Goal: Task Accomplishment & Management: Manage account settings

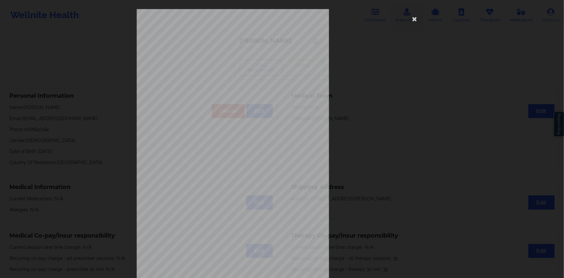
click at [414, 20] on icon at bounding box center [415, 19] width 10 height 10
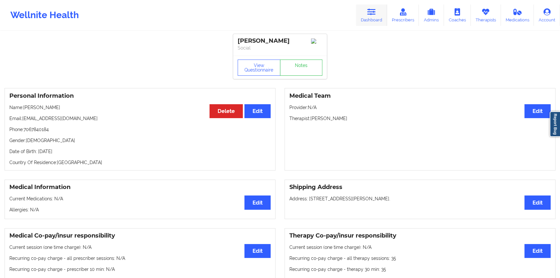
click at [375, 14] on icon at bounding box center [371, 11] width 8 height 7
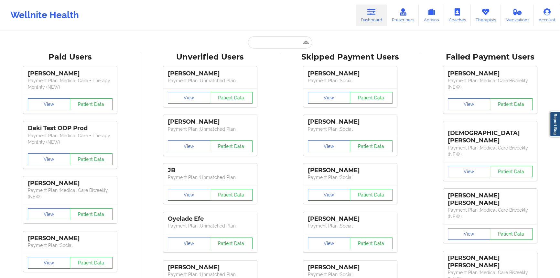
click at [284, 39] on input "text" at bounding box center [280, 42] width 64 height 12
paste input "Imani Saunderson"
type input "Imani Saunderson"
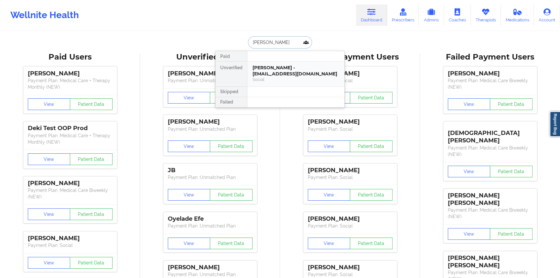
click at [274, 63] on div "Imani Saunderson - imanisaunderson@gmail.com Social" at bounding box center [295, 73] width 97 height 25
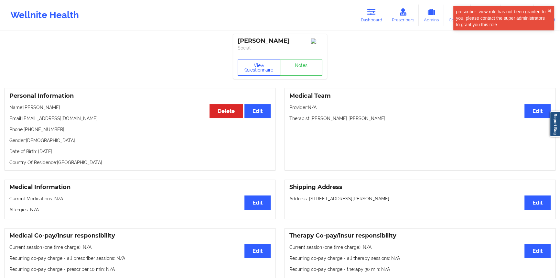
click at [259, 74] on button "View Questionnaire" at bounding box center [259, 67] width 43 height 16
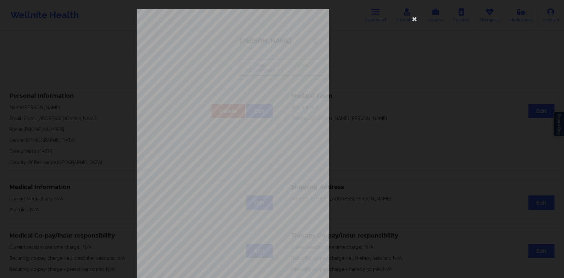
scroll to position [30, 0]
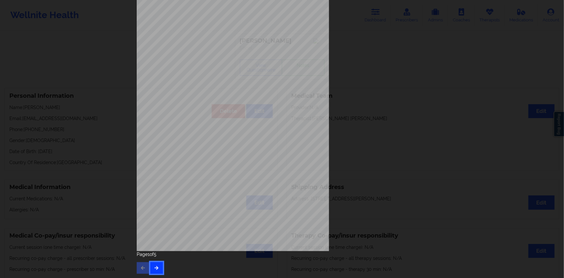
click at [156, 266] on icon "button" at bounding box center [156, 267] width 5 height 4
click at [156, 263] on button "button" at bounding box center [156, 268] width 13 height 12
click at [154, 266] on icon "button" at bounding box center [156, 267] width 5 height 4
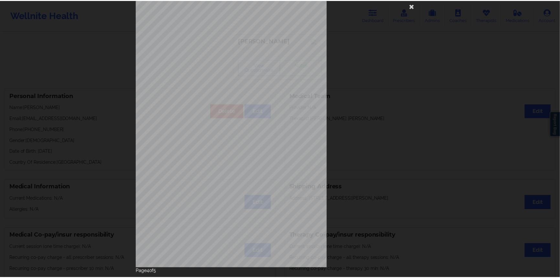
scroll to position [0, 0]
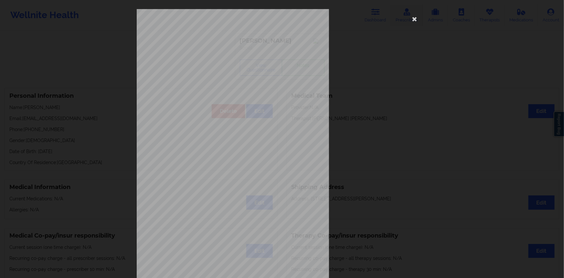
click at [414, 16] on icon at bounding box center [415, 19] width 10 height 10
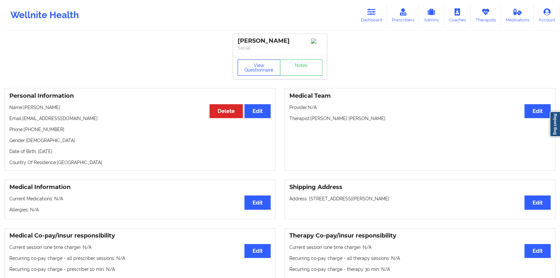
click at [251, 72] on button "View Questionnaire" at bounding box center [259, 67] width 43 height 16
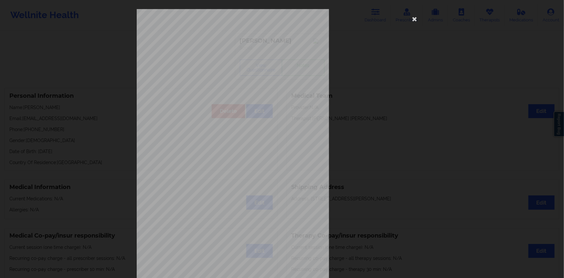
click at [383, 96] on div "commercial Insurance Member ID for patient K9036264403 Insurance company name d…" at bounding box center [282, 145] width 291 height 272
click at [414, 17] on icon at bounding box center [415, 19] width 10 height 10
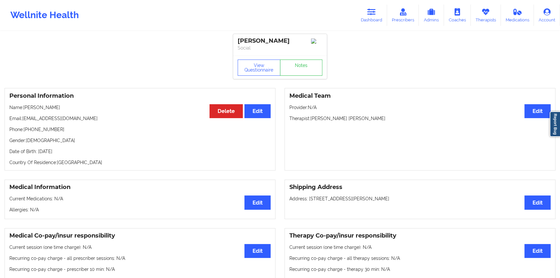
click at [329, 121] on p "Therapist: Korina Daniela Herrera" at bounding box center [419, 118] width 261 height 6
click at [320, 122] on p "Therapist: Korina Daniela Herrera" at bounding box center [419, 118] width 261 height 6
copy p "Korina"
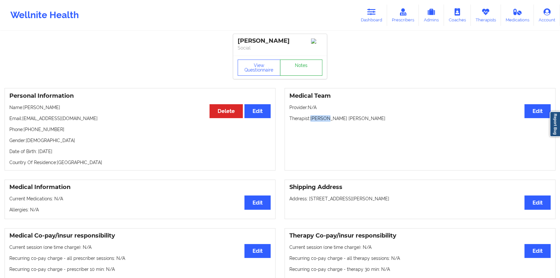
click at [303, 73] on link "Notes" at bounding box center [301, 67] width 43 height 16
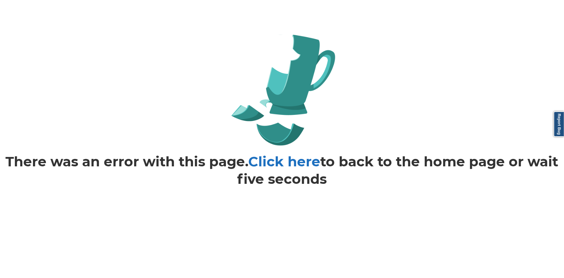
click at [271, 157] on link "Click here" at bounding box center [285, 161] width 72 height 17
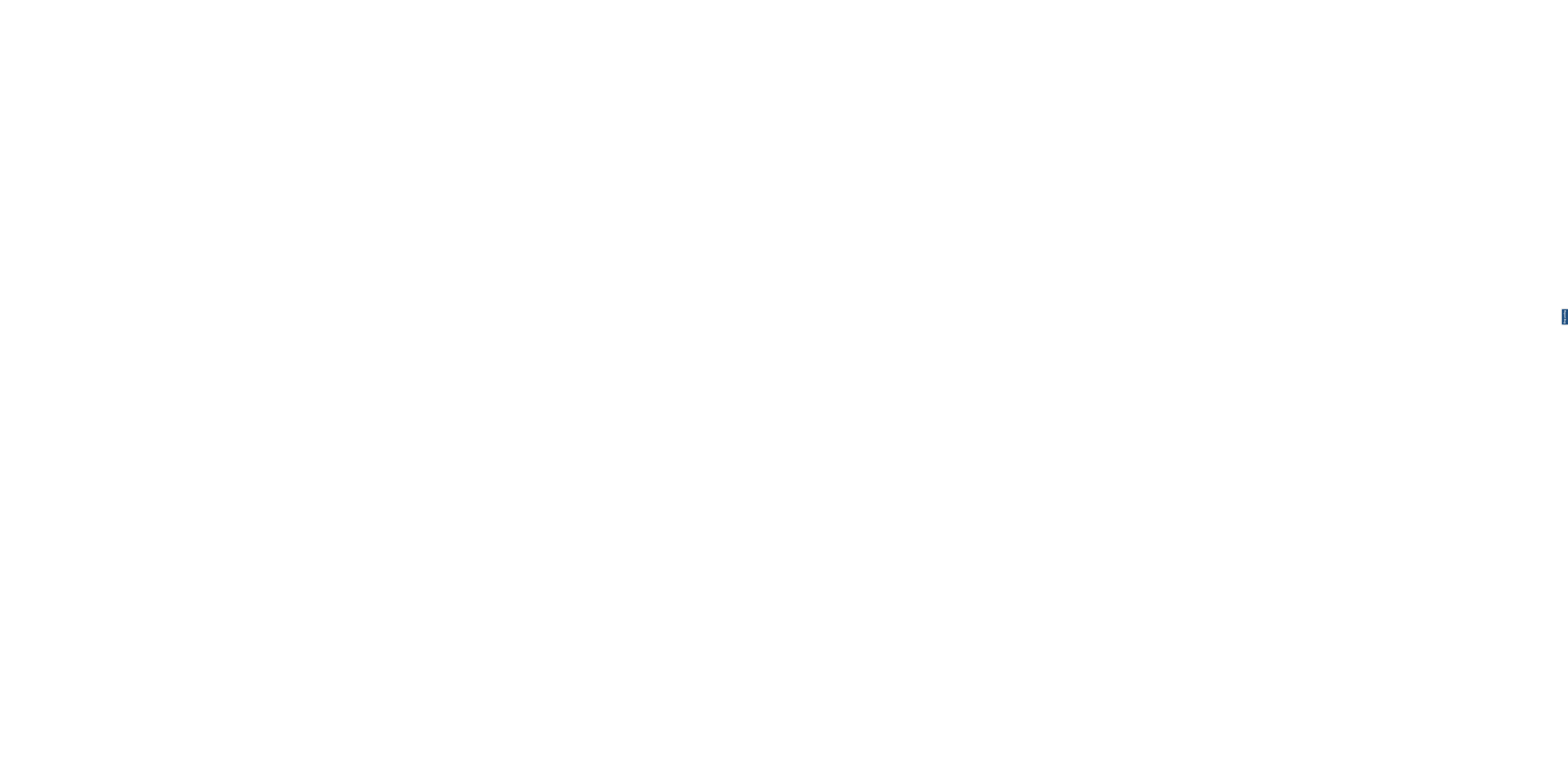
click at [356, 175] on body "Report Bug" at bounding box center [784, 386] width 1568 height 772
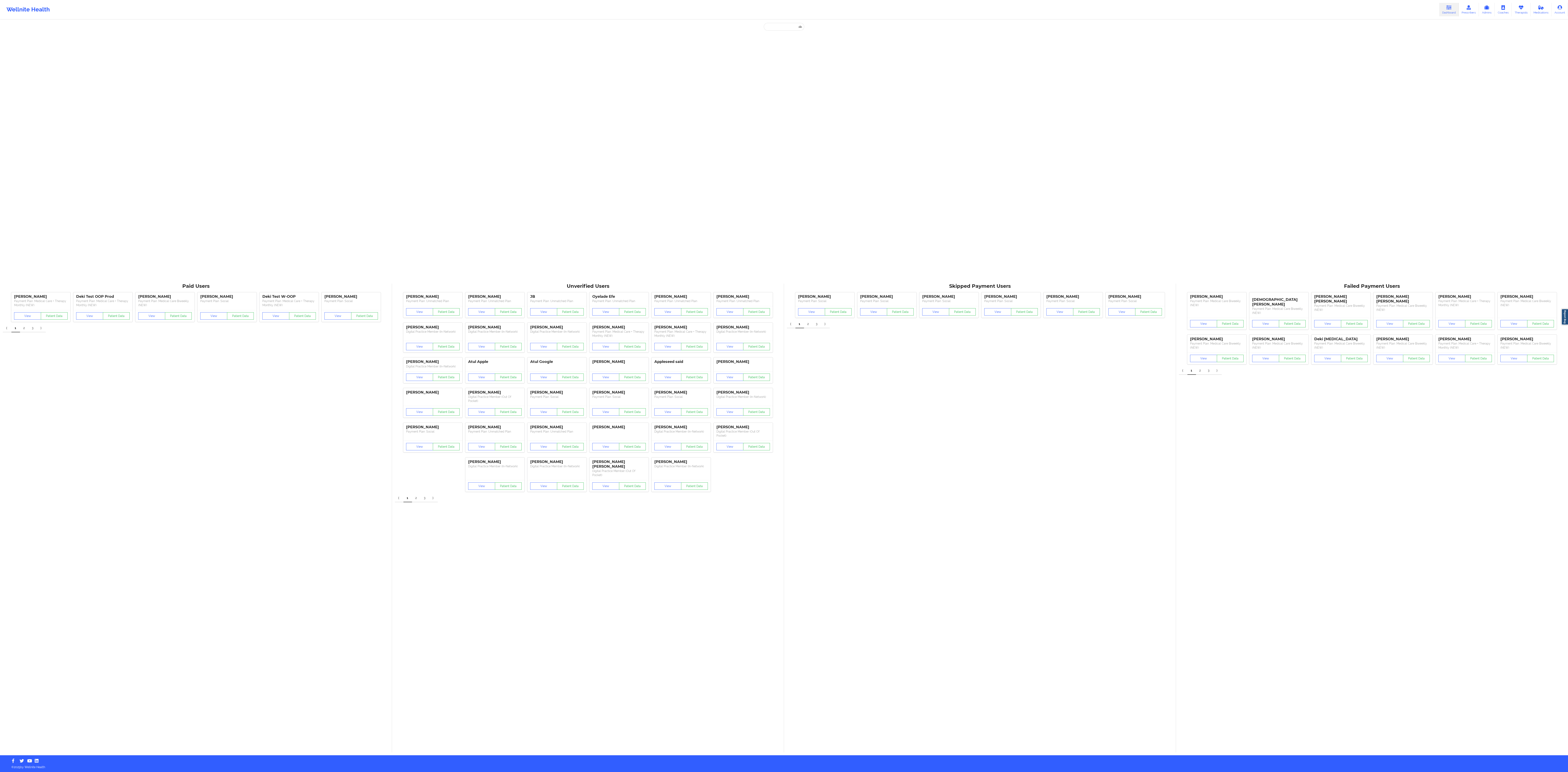
click at [739, 625] on div "Unverified Users Sarbjeet kaur brar Payment Plan : Unmatched Plan View Patient …" at bounding box center [588, 518] width 392 height 469
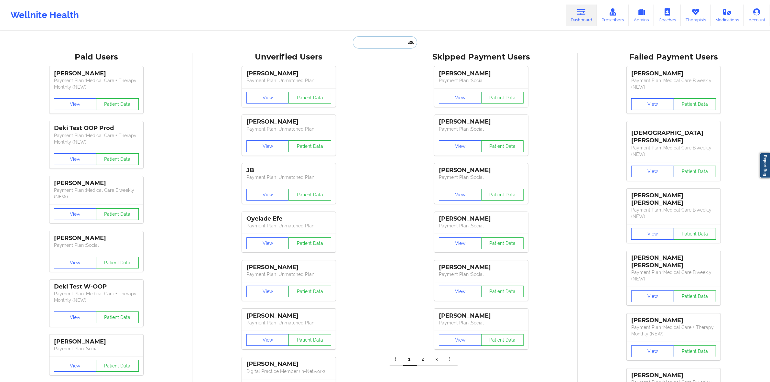
click at [370, 44] on input "text" at bounding box center [385, 42] width 64 height 12
paste input "Imani Saunderson"
type input "Imani Saunderson"
click at [382, 64] on div "Imani Saunderson - imanisaunderson@gmail.com Social" at bounding box center [400, 73] width 97 height 25
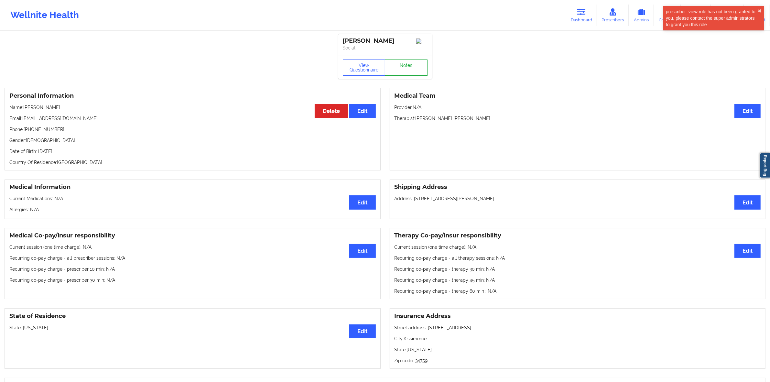
click at [396, 63] on link "Notes" at bounding box center [406, 67] width 43 height 16
click at [357, 68] on button "View Questionnaire" at bounding box center [364, 67] width 43 height 16
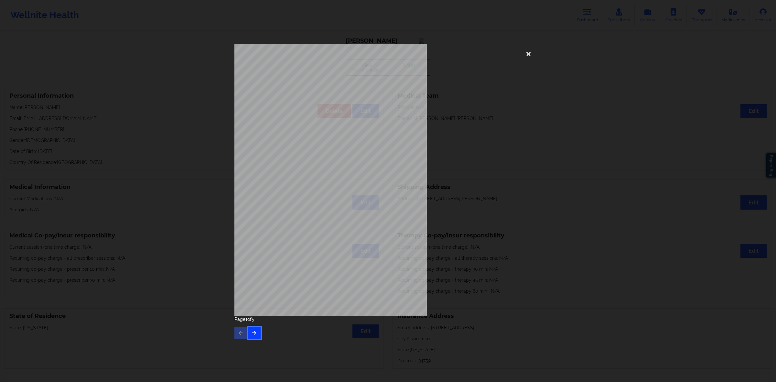
click at [255, 332] on icon "button" at bounding box center [253, 332] width 5 height 4
click at [254, 332] on icon "button" at bounding box center [253, 332] width 5 height 4
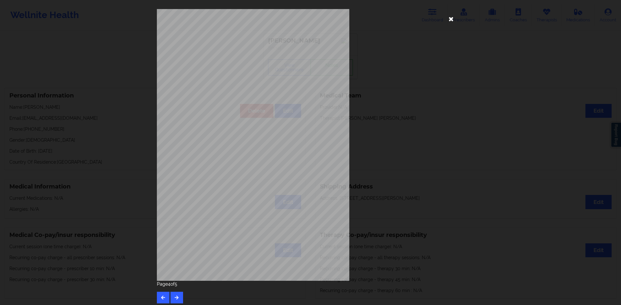
click at [453, 20] on icon at bounding box center [451, 19] width 10 height 10
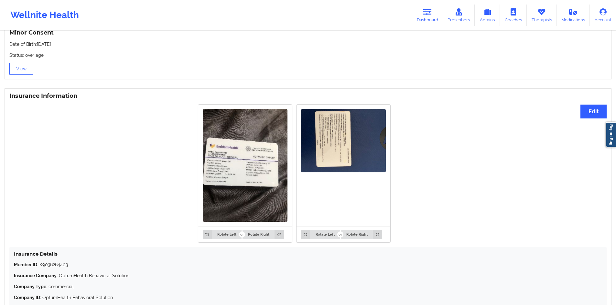
scroll to position [474, 0]
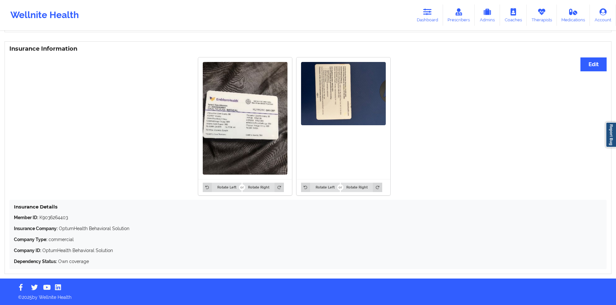
click at [59, 217] on p "Member ID: K9036264403" at bounding box center [308, 218] width 588 height 6
copy p "K9036264403"
click at [423, 19] on link "Dashboard" at bounding box center [427, 15] width 31 height 21
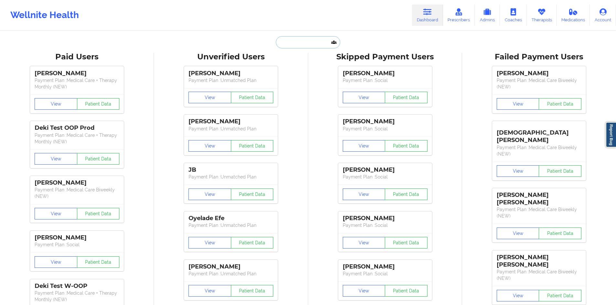
click at [316, 45] on input "text" at bounding box center [308, 42] width 64 height 12
paste input "clarosmartha@hotmail.com"
type input "clarosmartha@hotmail.com"
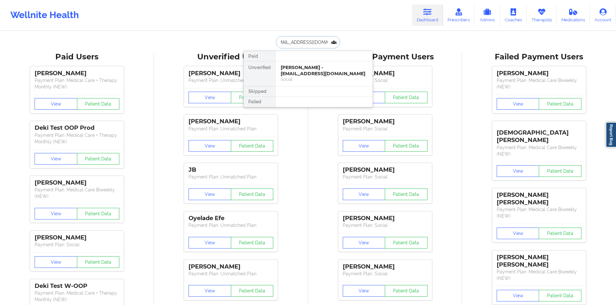
click at [325, 69] on div "Martha Claros - clarosmartha@hotmail.com" at bounding box center [324, 71] width 87 height 12
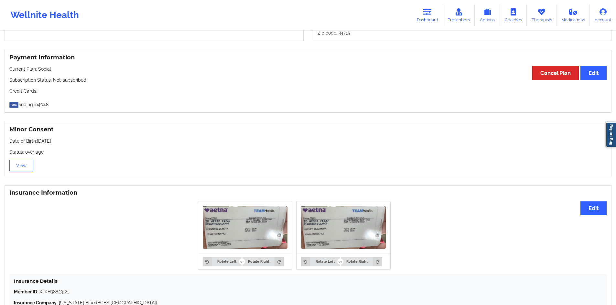
scroll to position [404, 0]
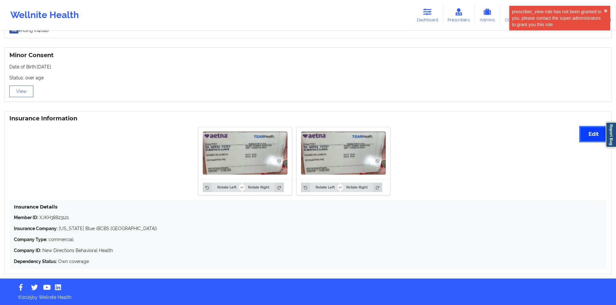
click at [590, 133] on button "Edit" at bounding box center [593, 134] width 26 height 14
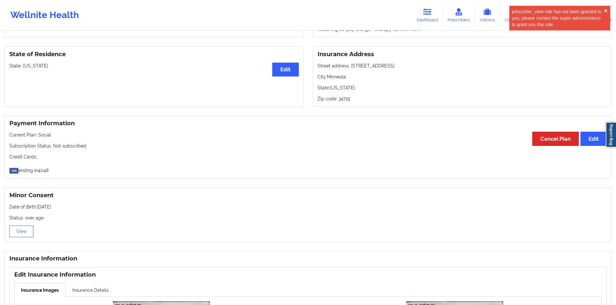
scroll to position [396, 0]
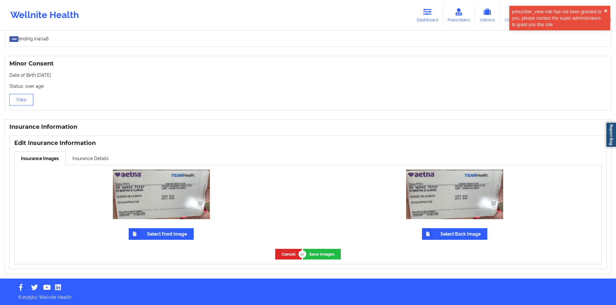
click at [155, 235] on label "Select Front Image" at bounding box center [161, 235] width 65 height 12
click at [0, 0] on input "Select Front Image" at bounding box center [0, 0] width 0 height 0
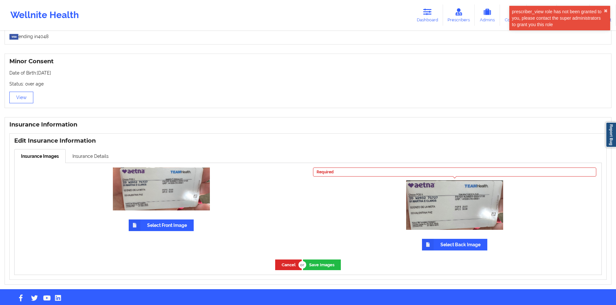
scroll to position [404, 0]
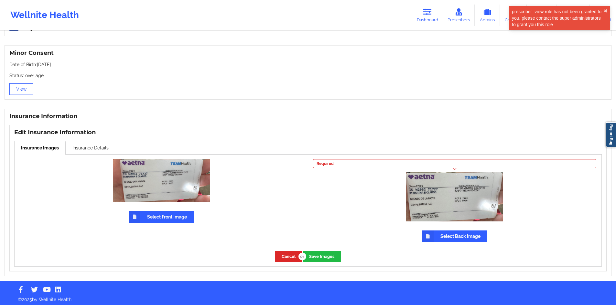
click at [473, 234] on label "Select Back Image" at bounding box center [454, 237] width 65 height 12
click at [0, 0] on input "Select Back Image" at bounding box center [0, 0] width 0 height 0
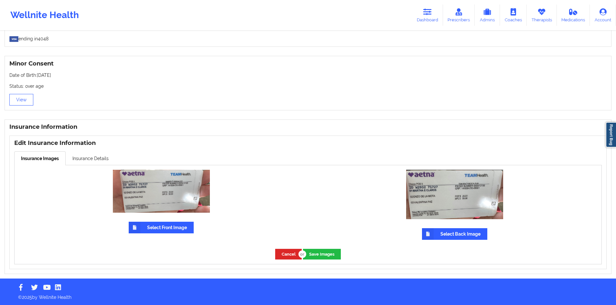
scroll to position [389, 0]
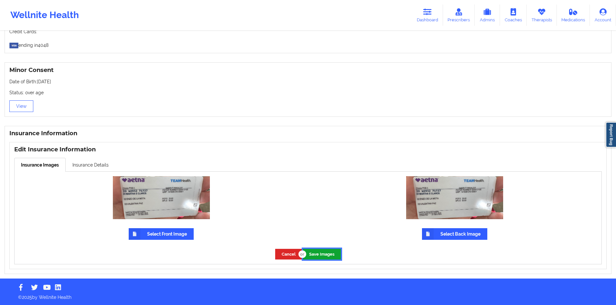
click at [331, 253] on button "Save Images" at bounding box center [322, 254] width 38 height 11
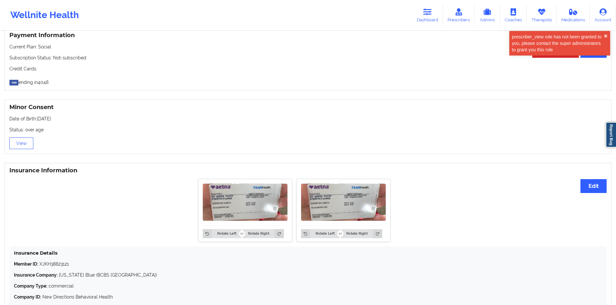
scroll to position [260, 0]
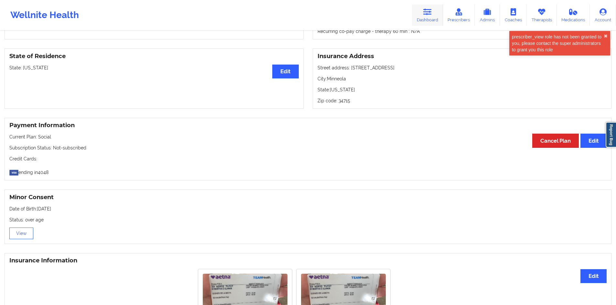
click at [428, 23] on link "Dashboard" at bounding box center [427, 15] width 31 height 21
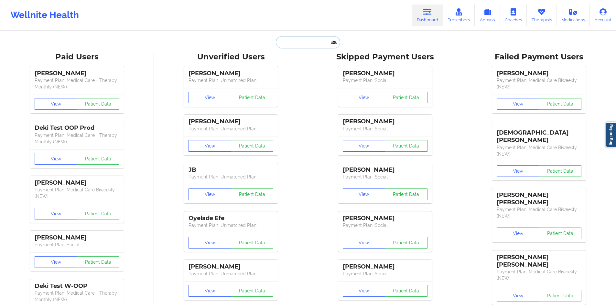
click at [321, 47] on input "text" at bounding box center [308, 42] width 64 height 12
paste input "mrsdarcy1981@gmail.com"
type input "mrsdarcy1981@gmail.com"
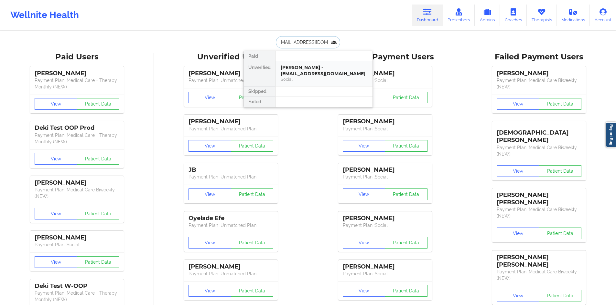
click at [305, 66] on div "Martha Claros - clarosmartha@hotmail.com" at bounding box center [324, 71] width 87 height 12
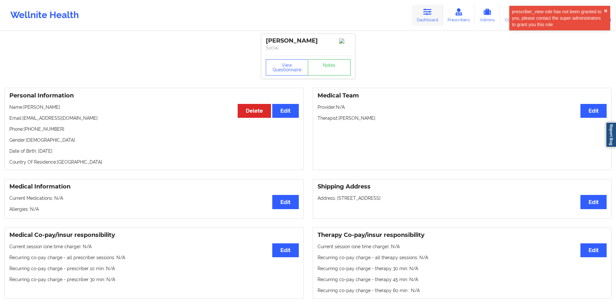
click at [429, 18] on link "Dashboard" at bounding box center [427, 15] width 31 height 21
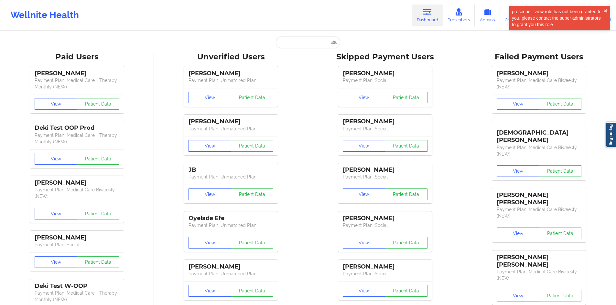
click at [282, 53] on div "Unverified Users" at bounding box center [230, 57] width 145 height 10
click at [300, 40] on input "text" at bounding box center [308, 42] width 64 height 12
paste input "mrsdarcy1981@gmail.com"
type input "mrsdarcy1981@gmail.com"
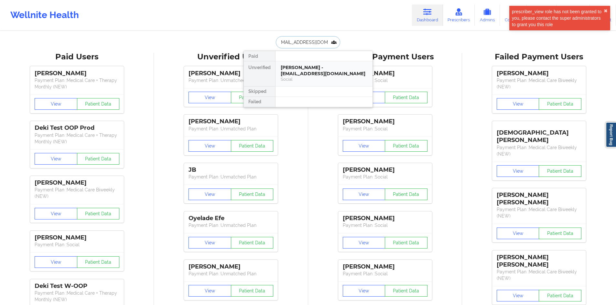
click at [309, 75] on div "Candice Brown - mrsdarcy1981@gmail.com" at bounding box center [324, 71] width 87 height 12
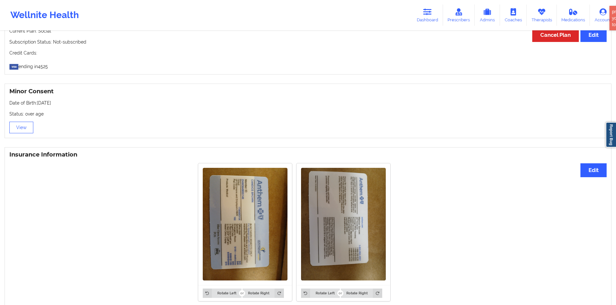
scroll to position [367, 0]
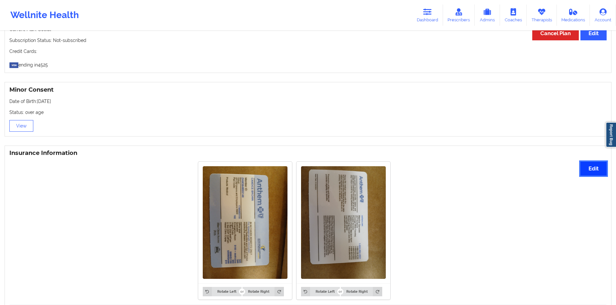
click at [600, 173] on button "Edit" at bounding box center [593, 169] width 26 height 14
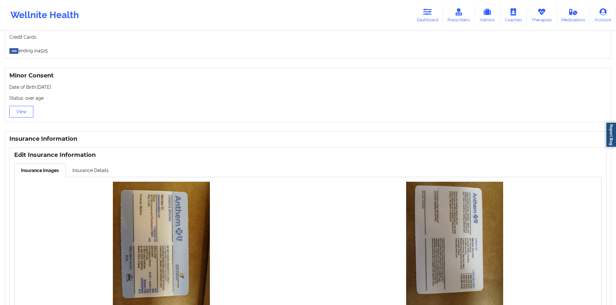
scroll to position [475, 0]
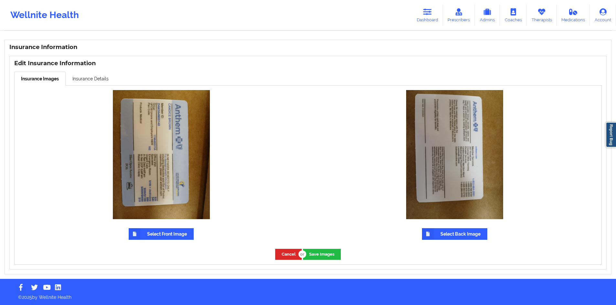
click at [178, 240] on div "Select Front Image" at bounding box center [161, 165] width 293 height 159
click at [169, 235] on label "Select Front Image" at bounding box center [161, 235] width 65 height 12
click at [0, 0] on input "Select Front Image" at bounding box center [0, 0] width 0 height 0
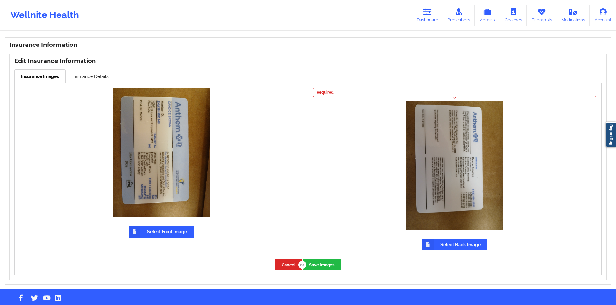
drag, startPoint x: 448, startPoint y: 256, endPoint x: 446, endPoint y: 251, distance: 5.4
click at [448, 255] on div "Required Select Back Image" at bounding box center [454, 169] width 293 height 172
click at [447, 249] on label "Select Back Image" at bounding box center [454, 245] width 65 height 12
click at [0, 0] on input "Select Back Image" at bounding box center [0, 0] width 0 height 0
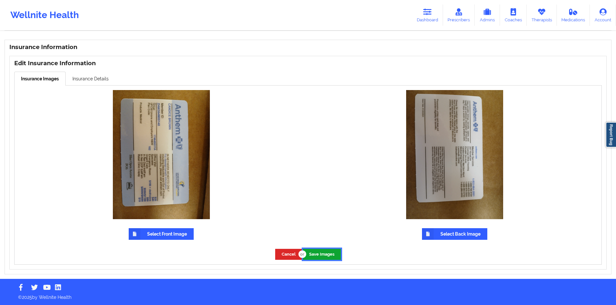
click at [333, 257] on button "Save Images" at bounding box center [322, 254] width 38 height 11
click at [96, 80] on link "Insurance Details" at bounding box center [91, 79] width 50 height 14
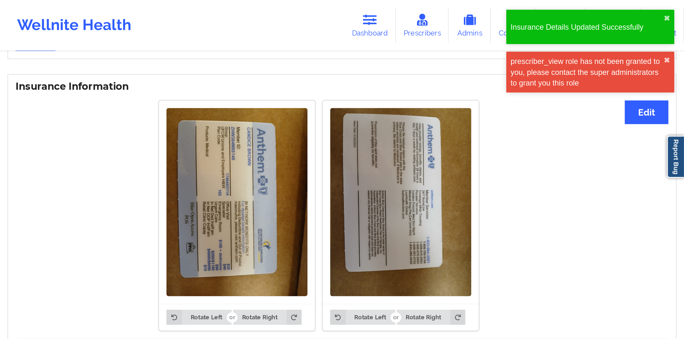
scroll to position [440, 0]
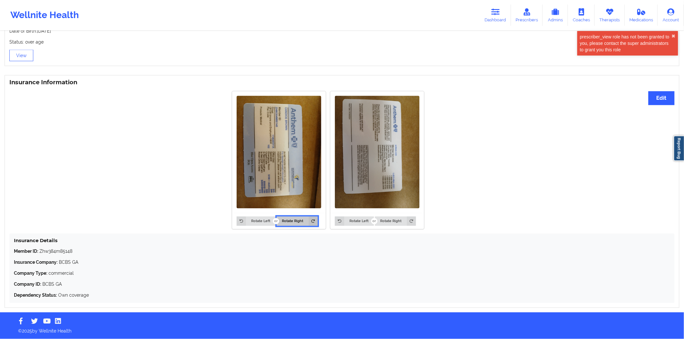
click at [291, 217] on button "Rotate Right" at bounding box center [297, 221] width 41 height 9
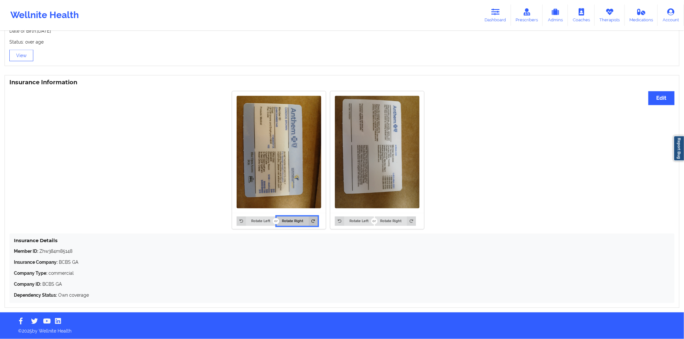
click at [292, 218] on button "Rotate Right" at bounding box center [297, 221] width 41 height 9
click at [243, 220] on icon at bounding box center [241, 221] width 9 height 9
click at [283, 221] on button "Rotate Right" at bounding box center [297, 221] width 41 height 9
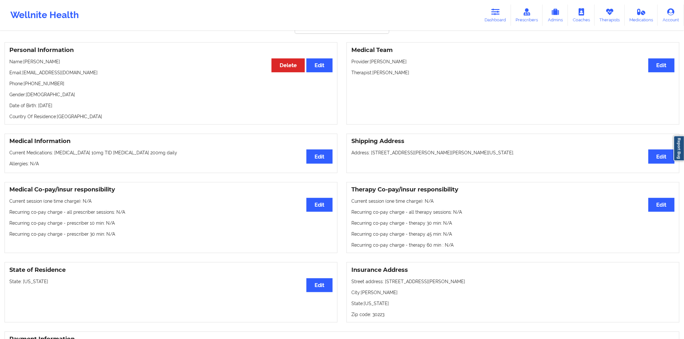
scroll to position [45, 0]
click at [503, 20] on link "Dashboard" at bounding box center [495, 15] width 31 height 21
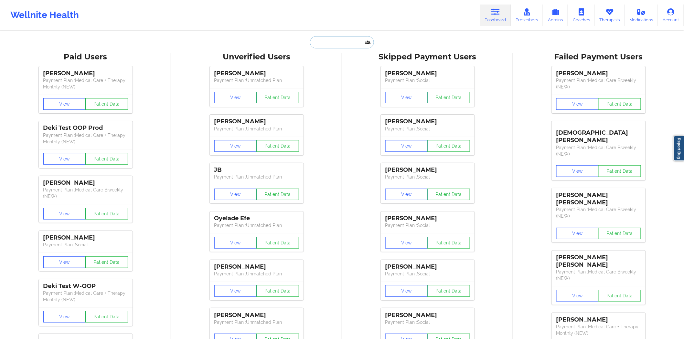
click at [361, 42] on input "text" at bounding box center [342, 42] width 64 height 12
paste input "[EMAIL_ADDRESS][DOMAIN_NAME]"
type input "[EMAIL_ADDRESS][DOMAIN_NAME]"
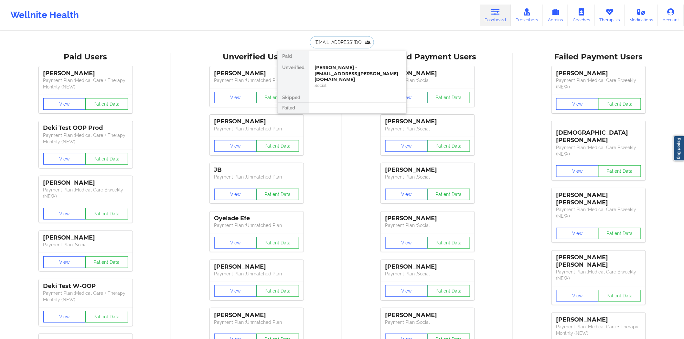
click at [356, 74] on div "Cesar Andreu - ces.andreu@gmail.com" at bounding box center [358, 74] width 87 height 18
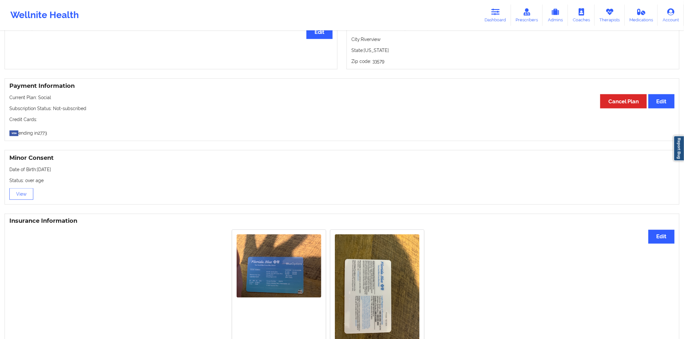
scroll to position [298, 0]
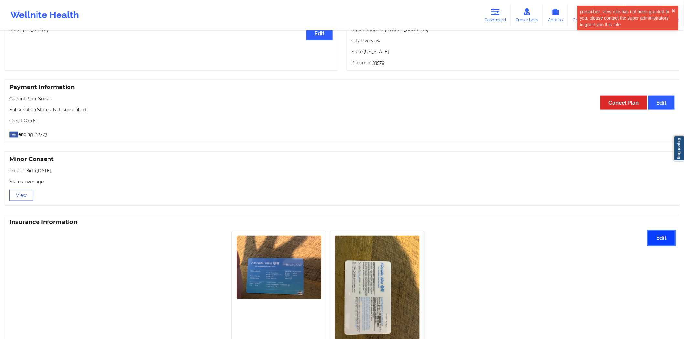
click at [664, 240] on button "Edit" at bounding box center [661, 238] width 26 height 14
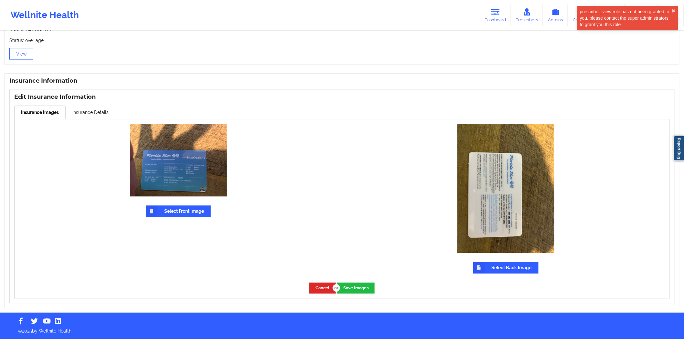
scroll to position [442, 0]
click at [203, 212] on label "Select Front Image" at bounding box center [178, 212] width 65 height 12
click at [0, 0] on input "Select Front Image" at bounding box center [0, 0] width 0 height 0
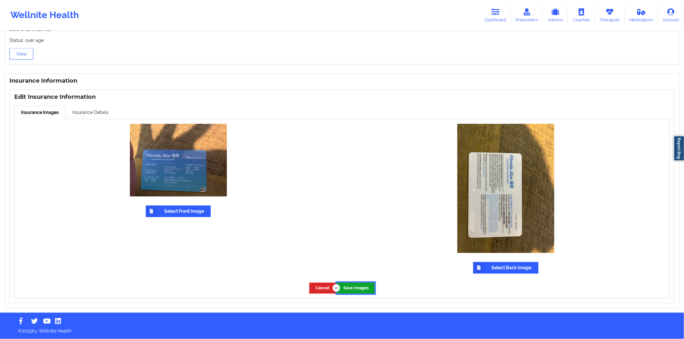
click at [363, 292] on button "Save Images" at bounding box center [356, 288] width 38 height 11
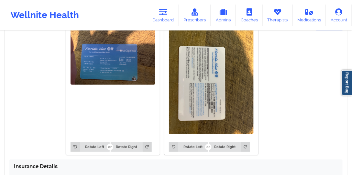
scroll to position [510, 0]
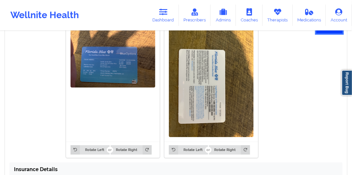
click at [324, 33] on button "Edit" at bounding box center [329, 26] width 26 height 14
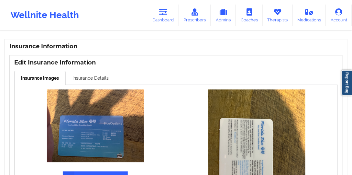
click at [97, 80] on link "Insurance Details" at bounding box center [91, 78] width 50 height 14
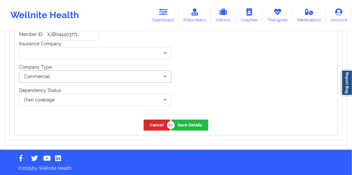
scroll to position [508, 0]
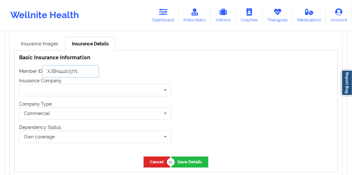
click at [76, 71] on input "XJBH44203771" at bounding box center [70, 71] width 57 height 12
paste input "5413407"
type input "XJBH45413407"
click at [97, 85] on input "text" at bounding box center [96, 90] width 152 height 12
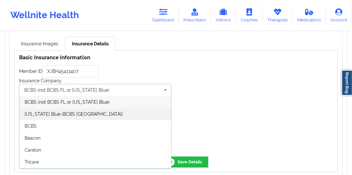
click at [88, 111] on div "[US_STATE] Blue (BCBS [GEOGRAPHIC_DATA])" at bounding box center [95, 114] width 152 height 12
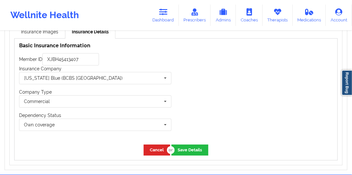
scroll to position [527, 0]
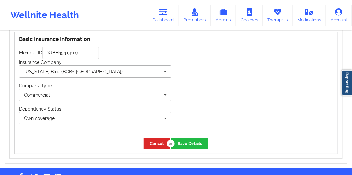
click at [102, 75] on input "text" at bounding box center [96, 72] width 152 height 12
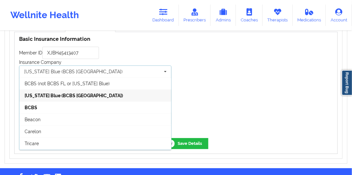
click at [211, 85] on div at bounding box center [256, 82] width 161 height 101
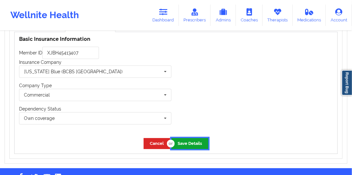
click at [187, 140] on button "Save Details" at bounding box center [189, 143] width 37 height 11
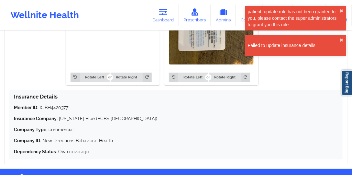
scroll to position [545, 0]
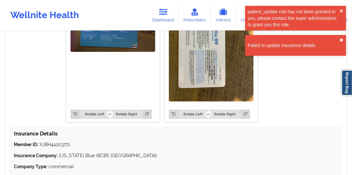
click at [340, 39] on button "✖︎" at bounding box center [341, 39] width 4 height 5
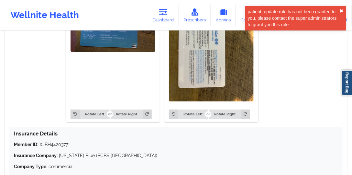
click at [341, 13] on button "✖︎" at bounding box center [341, 10] width 4 height 5
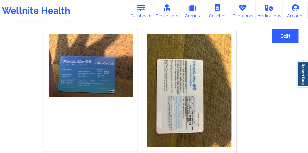
scroll to position [510, 0]
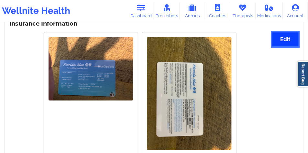
click at [275, 39] on button "Edit" at bounding box center [285, 39] width 26 height 14
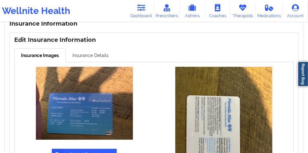
click at [84, 48] on link "Insurance Details" at bounding box center [91, 55] width 50 height 14
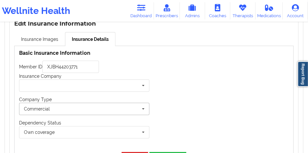
scroll to position [558, 0]
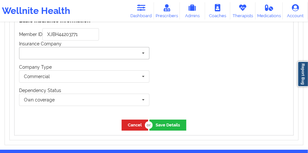
click at [83, 48] on input "text" at bounding box center [85, 53] width 130 height 12
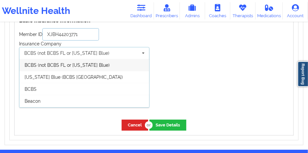
click at [87, 31] on input "XJBH44203771" at bounding box center [70, 34] width 57 height 12
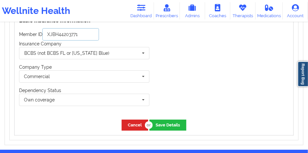
click at [87, 31] on input "XJBH44203771" at bounding box center [70, 34] width 57 height 12
paste input "5413407"
type input "XJBH45413407"
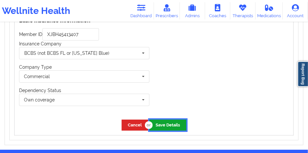
click at [165, 119] on button "Save Details" at bounding box center [167, 124] width 37 height 11
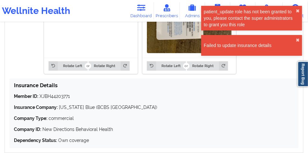
scroll to position [607, 0]
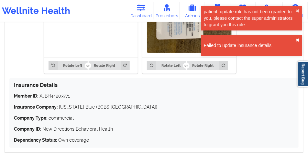
click at [298, 39] on button "✖︎" at bounding box center [297, 39] width 4 height 5
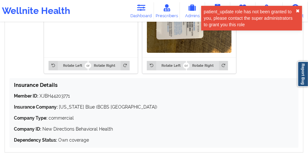
click at [298, 12] on button "✖︎" at bounding box center [297, 10] width 4 height 5
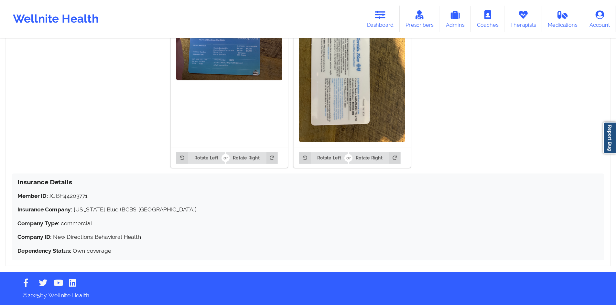
scroll to position [474, 0]
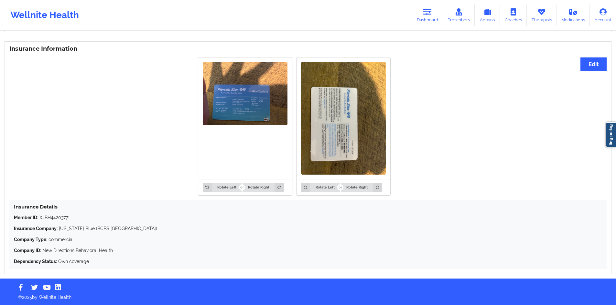
click at [148, 196] on div "Rotate Left Rotate Right Rotate Left Rotate Right" at bounding box center [293, 126] width 569 height 146
click at [588, 61] on button "Edit" at bounding box center [593, 65] width 26 height 14
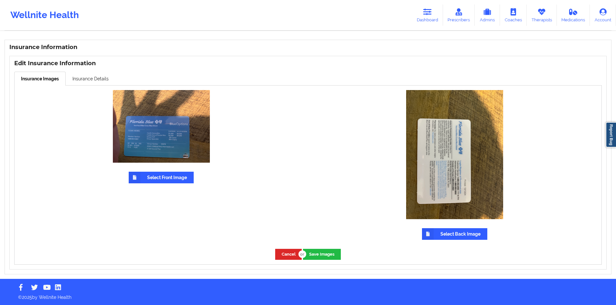
click at [174, 179] on label "Select Front Image" at bounding box center [161, 178] width 65 height 12
click at [0, 0] on input "Select Front Image" at bounding box center [0, 0] width 0 height 0
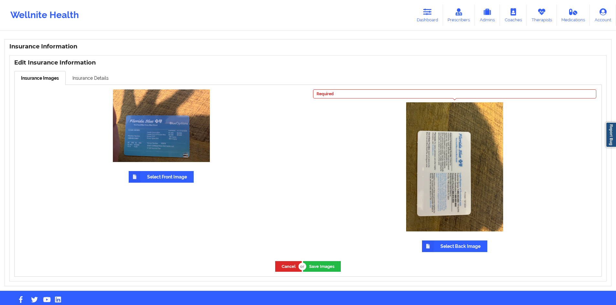
click at [458, 249] on label "Select Back Image" at bounding box center [454, 247] width 65 height 12
click at [0, 0] on input "Select Back Image" at bounding box center [0, 0] width 0 height 0
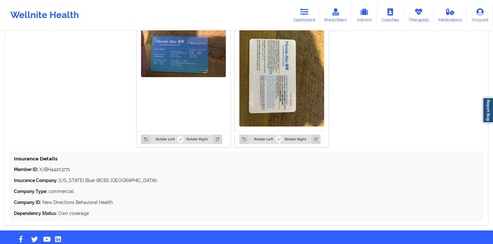
scroll to position [534, 0]
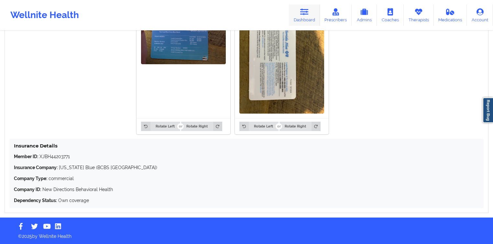
click at [313, 14] on link "Dashboard" at bounding box center [304, 15] width 31 height 21
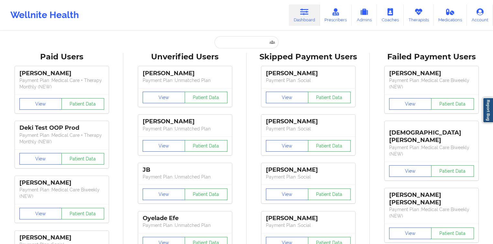
click at [255, 44] on input "text" at bounding box center [246, 42] width 64 height 12
paste input "Marybehan33@gmail.com"
type input "Marybehan33@gmail.com"
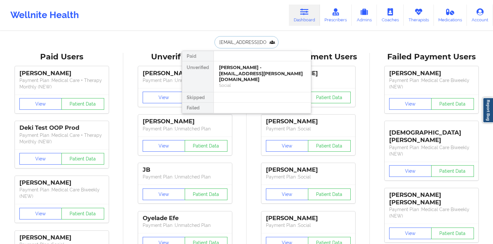
scroll to position [0, 3]
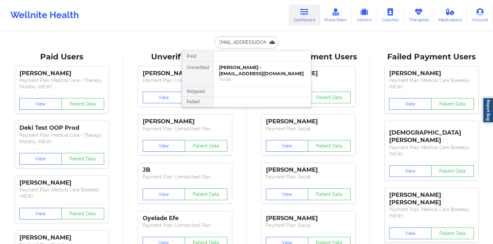
click at [240, 66] on div "Mary Behan - marybehan33@gmail.com" at bounding box center [262, 71] width 87 height 12
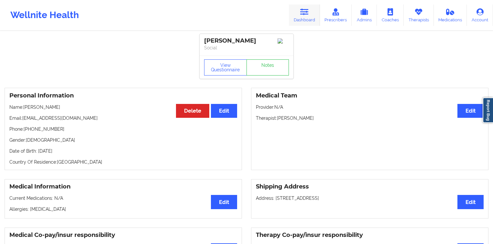
click at [300, 14] on link "Dashboard" at bounding box center [304, 15] width 31 height 21
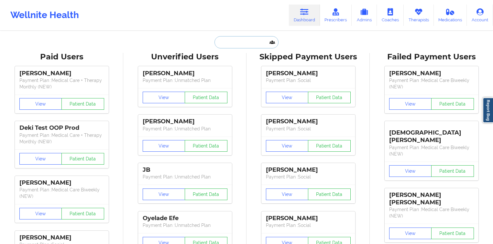
click at [252, 41] on input "text" at bounding box center [246, 42] width 64 height 12
paste input "[EMAIL_ADDRESS][DOMAIN_NAME]"
type input "[EMAIL_ADDRESS][DOMAIN_NAME]"
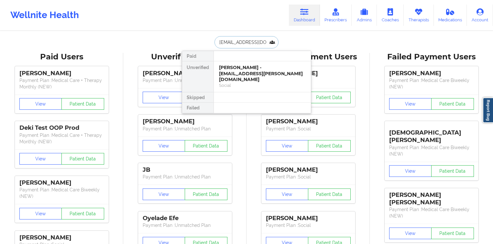
click at [242, 70] on div "Cesar Andreu - ces.andreu@gmail.com" at bounding box center [262, 74] width 87 height 18
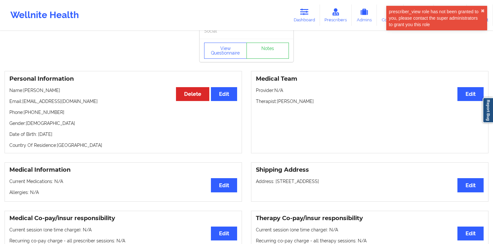
scroll to position [26, 0]
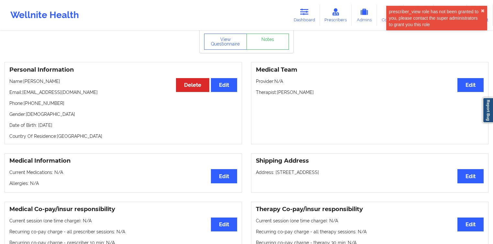
click at [55, 103] on p "Phone: +1516-849-0612" at bounding box center [123, 103] width 228 height 6
drag, startPoint x: 55, startPoint y: 103, endPoint x: 30, endPoint y: 105, distance: 24.9
click at [30, 105] on p "Phone: +1516-849-0612" at bounding box center [123, 103] width 228 height 6
click at [45, 81] on p "Name: Cesar Andreu" at bounding box center [123, 81] width 228 height 6
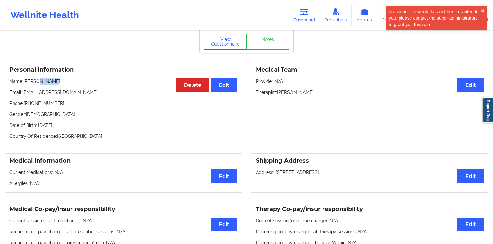
copy p "Andreu"
click at [29, 84] on p "Name: Cesar Andreu" at bounding box center [123, 81] width 228 height 6
copy p "Cesar"
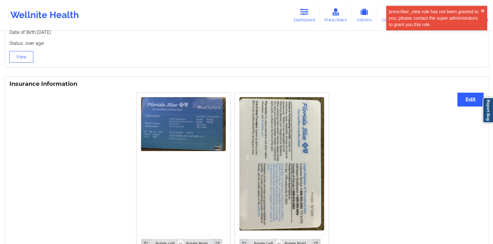
scroll to position [425, 0]
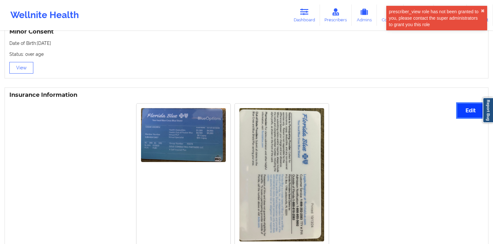
click at [462, 109] on button "Edit" at bounding box center [470, 111] width 26 height 14
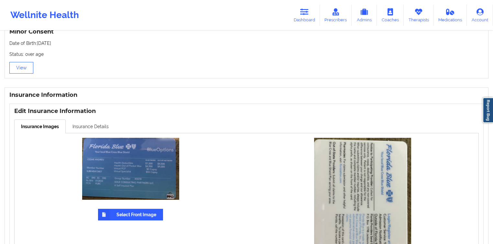
click at [94, 121] on div "Edit Insurance Information Insurance Images Insurance Details Select Front Imag…" at bounding box center [246, 223] width 474 height 238
click at [94, 123] on link "Insurance Details" at bounding box center [91, 127] width 50 height 14
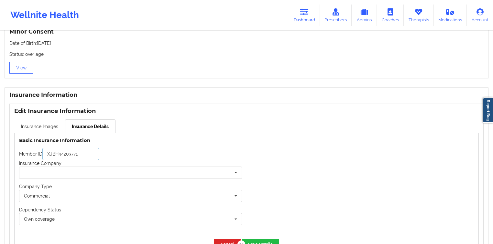
click at [82, 158] on input "XJBH44203771" at bounding box center [70, 154] width 57 height 12
paste input "5413407"
type input "XJBH45413407"
click at [78, 168] on input "text" at bounding box center [131, 173] width 222 height 12
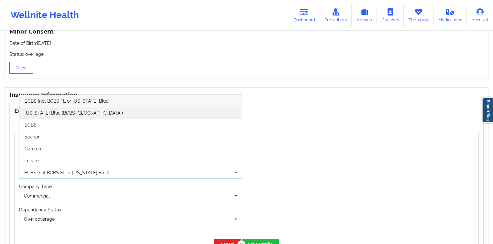
click at [98, 118] on div "[US_STATE] Blue (BCBS [GEOGRAPHIC_DATA])" at bounding box center [130, 113] width 222 height 12
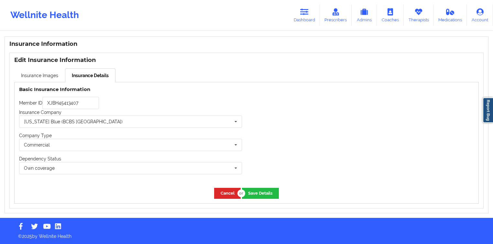
scroll to position [477, 0]
click at [263, 196] on button "Save Details" at bounding box center [260, 193] width 37 height 11
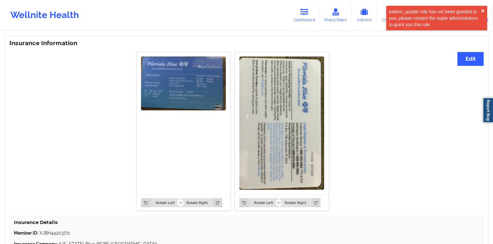
click at [480, 9] on div "patient_update role has not been granted to you, please contact the super admin…" at bounding box center [435, 17] width 92 height 19
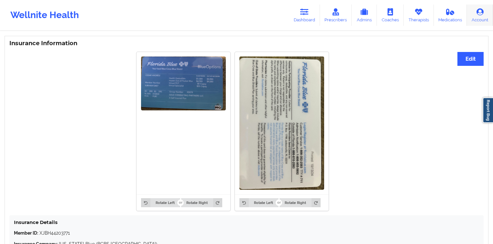
click at [478, 12] on icon at bounding box center [479, 11] width 8 height 7
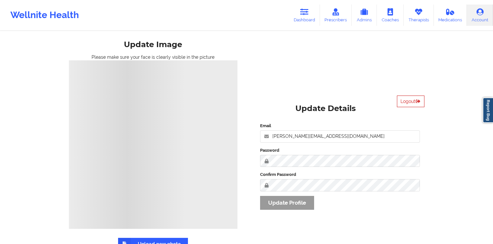
click at [415, 104] on button "Logout" at bounding box center [410, 102] width 27 height 12
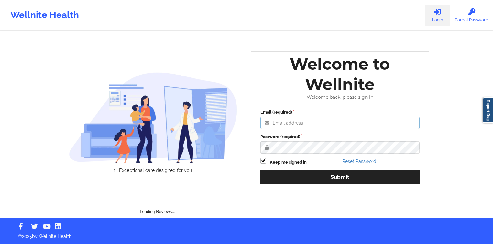
type input "utkarsh.pandey@wellnite.com"
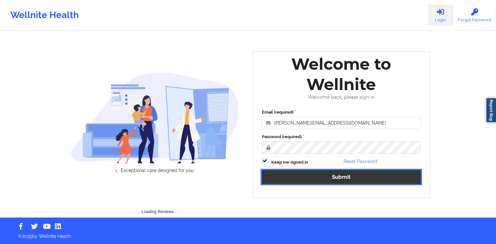
click at [299, 177] on button "Submit" at bounding box center [341, 177] width 159 height 14
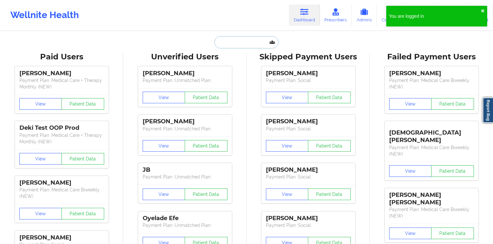
click at [264, 37] on input "text" at bounding box center [246, 42] width 64 height 12
paste input "mrsdarcy1981@gmail.com"
type input "mrsdarcy1981@gmail.com"
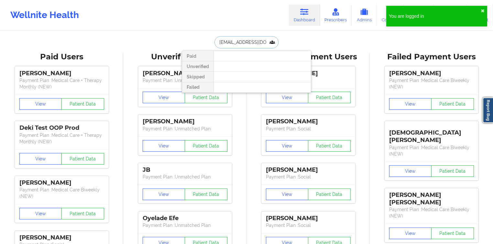
scroll to position [0, 3]
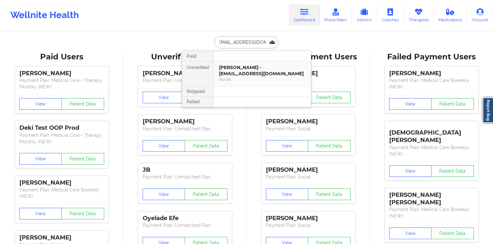
click at [243, 66] on div "Candice Brown - mrsdarcy1981@gmail.com" at bounding box center [262, 71] width 87 height 12
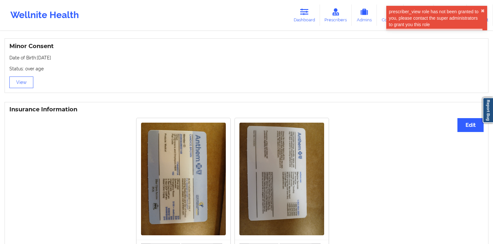
scroll to position [491, 0]
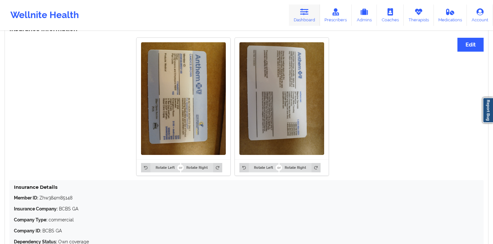
click at [306, 16] on icon at bounding box center [304, 11] width 8 height 7
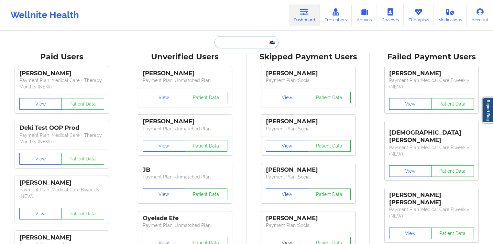
click at [261, 44] on input "text" at bounding box center [246, 42] width 64 height 12
paste input "[EMAIL_ADDRESS][DOMAIN_NAME]"
type input "[EMAIL_ADDRESS][DOMAIN_NAME]"
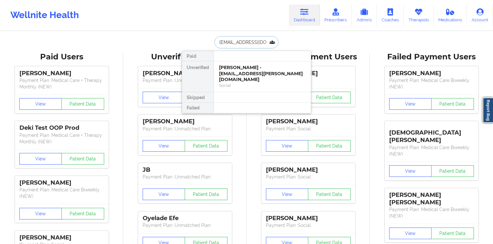
click at [260, 73] on div "Cesar Andreu - ces.andreu@gmail.com" at bounding box center [262, 74] width 87 height 18
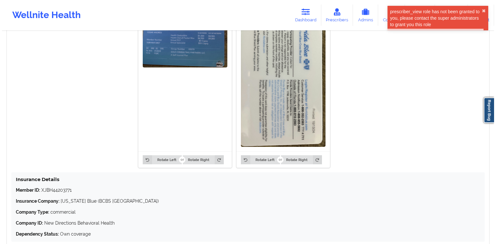
scroll to position [477, 0]
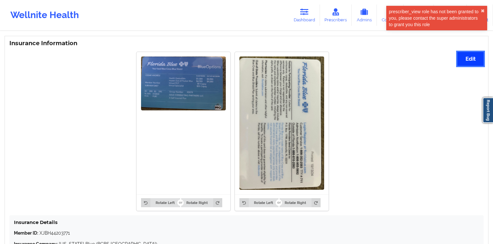
click at [460, 62] on button "Edit" at bounding box center [470, 59] width 26 height 14
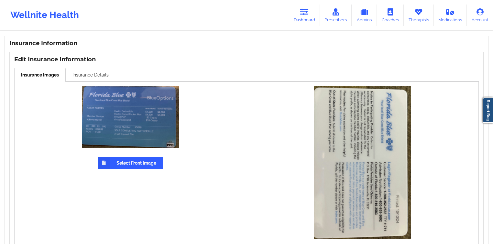
drag, startPoint x: 86, startPoint y: 76, endPoint x: 84, endPoint y: 80, distance: 4.3
click at [86, 76] on link "Insurance Details" at bounding box center [91, 75] width 50 height 14
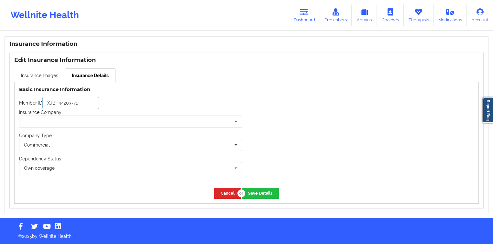
click at [83, 102] on input "XJBH44203771" at bounding box center [70, 103] width 57 height 12
paste input "5413407"
type input "XJBH45413407"
click at [73, 117] on input "text" at bounding box center [131, 122] width 222 height 12
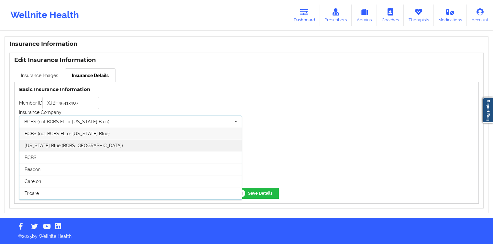
click at [76, 146] on div "[US_STATE] Blue (BCBS [GEOGRAPHIC_DATA])" at bounding box center [130, 146] width 222 height 12
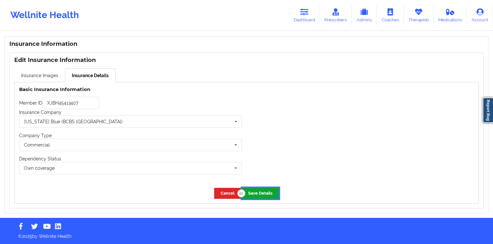
click at [272, 194] on button "Save Details" at bounding box center [260, 193] width 37 height 11
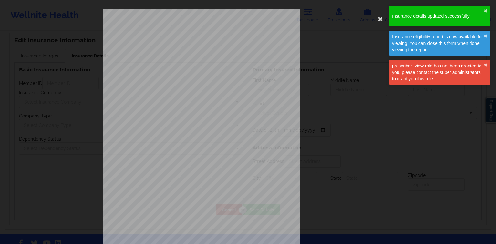
type input "XJBH45413407"
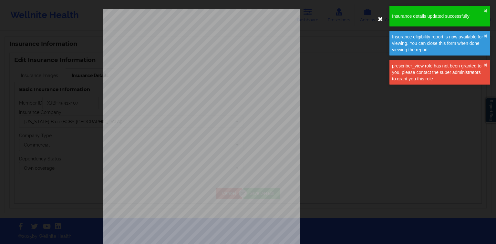
click at [380, 18] on icon at bounding box center [381, 19] width 10 height 10
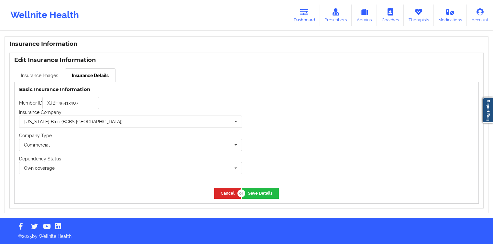
drag, startPoint x: 46, startPoint y: 70, endPoint x: 61, endPoint y: 79, distance: 17.7
click at [46, 70] on link "Insurance Images" at bounding box center [39, 76] width 51 height 14
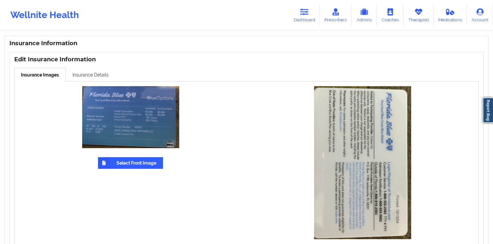
click at [101, 71] on link "Insurance Details" at bounding box center [91, 75] width 50 height 14
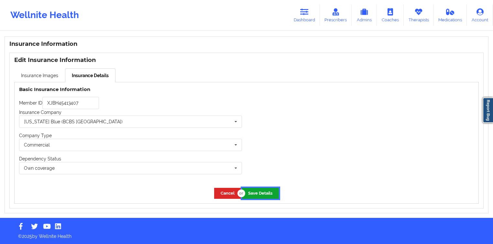
click at [270, 193] on button "Save Details" at bounding box center [260, 193] width 37 height 11
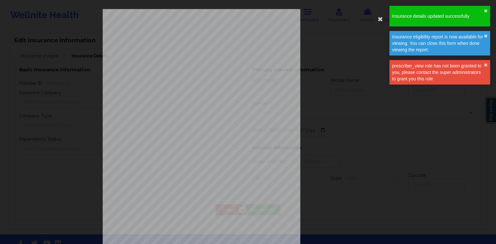
type input "XJBH45413407"
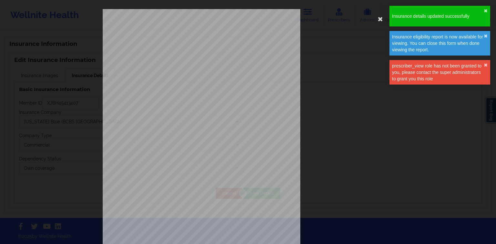
click at [381, 16] on icon at bounding box center [381, 19] width 10 height 10
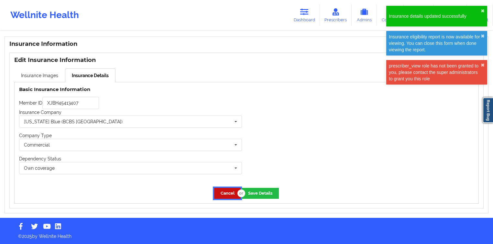
click at [223, 195] on button "Cancel" at bounding box center [227, 193] width 27 height 11
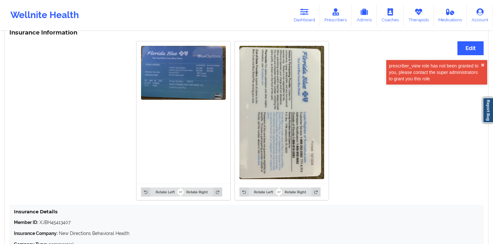
scroll to position [555, 0]
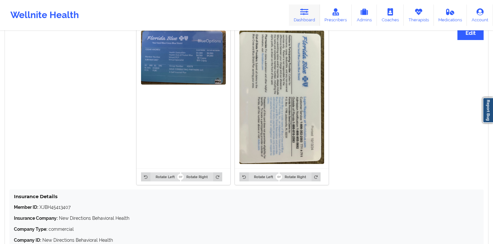
click at [304, 18] on link "Dashboard" at bounding box center [304, 15] width 31 height 21
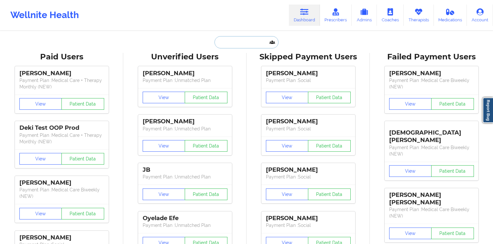
click at [242, 45] on input "text" at bounding box center [246, 42] width 64 height 12
paste input "Marybehan33@gmail.com"
type input "Marybehan33@gmail.com"
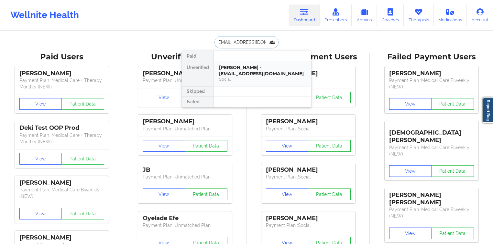
click at [241, 70] on div "Mary Behan - marybehan33@gmail.com" at bounding box center [262, 71] width 87 height 12
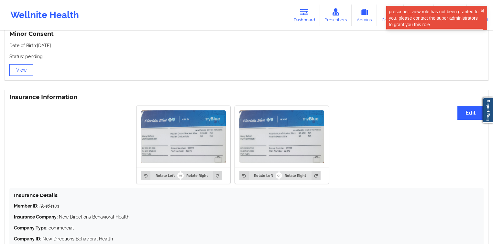
scroll to position [473, 0]
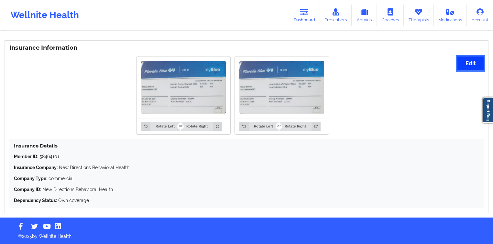
click at [476, 64] on button "Edit" at bounding box center [470, 64] width 26 height 14
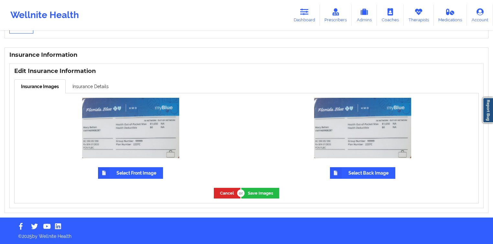
click at [132, 174] on label "Select Front Image" at bounding box center [130, 173] width 65 height 12
click at [0, 0] on input "Select Front Image" at bounding box center [0, 0] width 0 height 0
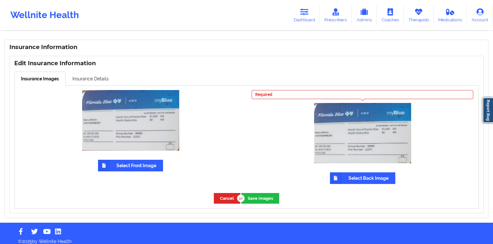
click at [363, 179] on label "Select Back Image" at bounding box center [362, 179] width 65 height 12
click at [0, 0] on input "Select Back Image" at bounding box center [0, 0] width 0 height 0
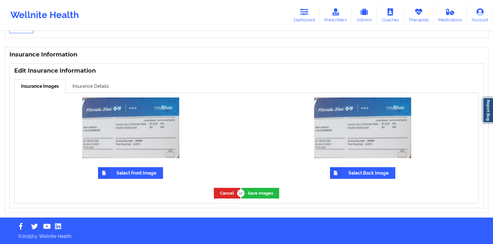
scroll to position [466, 0]
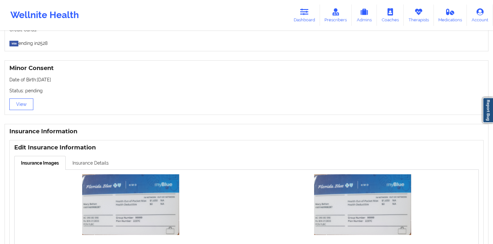
click at [97, 159] on link "Insurance Details" at bounding box center [91, 163] width 50 height 14
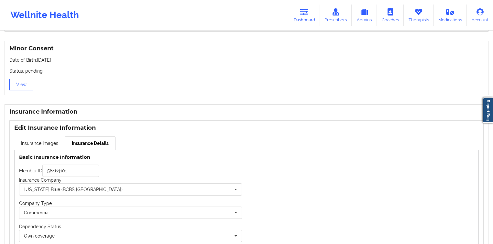
scroll to position [441, 0]
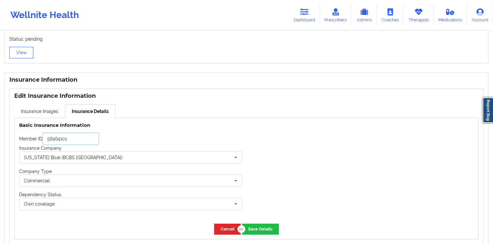
click at [87, 139] on input "58464101" at bounding box center [70, 139] width 57 height 12
paste input "VMYH69908287"
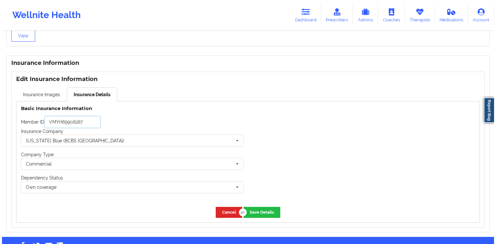
scroll to position [477, 0]
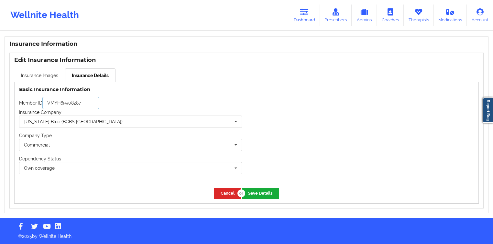
type input "VMYH69908287"
click at [259, 195] on button "Save Details" at bounding box center [260, 193] width 37 height 11
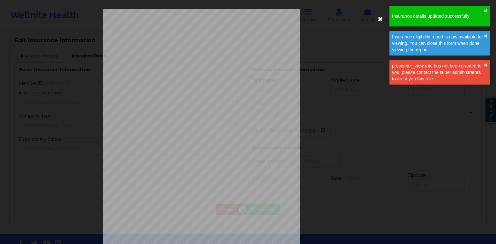
type input "VMYH69908287"
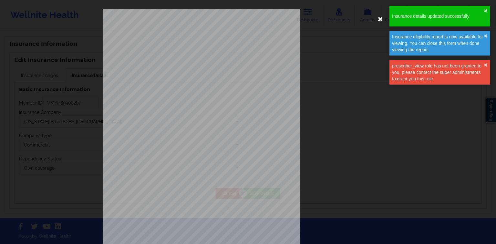
click at [378, 17] on icon at bounding box center [381, 19] width 10 height 10
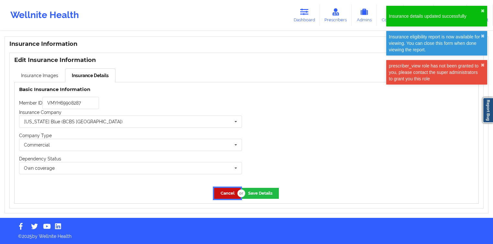
click at [222, 194] on button "Cancel" at bounding box center [227, 193] width 27 height 11
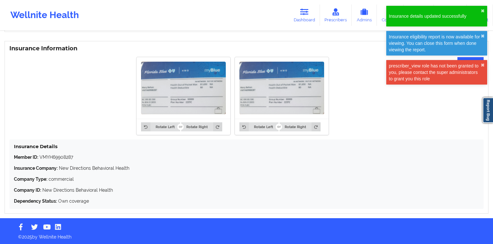
scroll to position [473, 0]
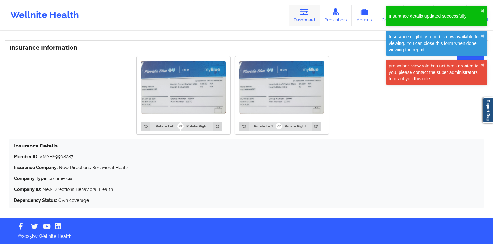
click at [293, 20] on link "Dashboard" at bounding box center [304, 15] width 31 height 21
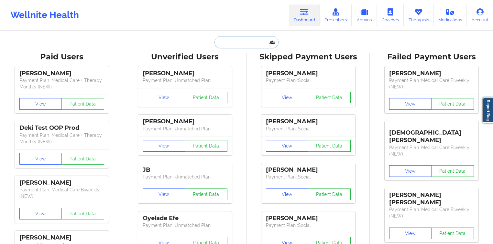
click at [271, 46] on input "text" at bounding box center [246, 42] width 64 height 12
paste input "amandareed1107@gmail.com"
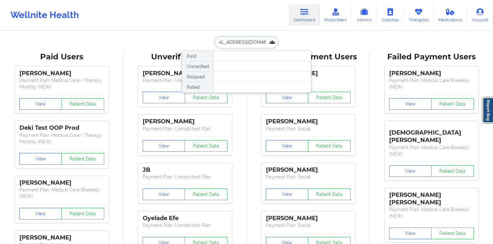
click at [257, 43] on input "amandareed1107@gmail.com" at bounding box center [246, 42] width 64 height 12
drag, startPoint x: 257, startPoint y: 43, endPoint x: 247, endPoint y: 43, distance: 10.0
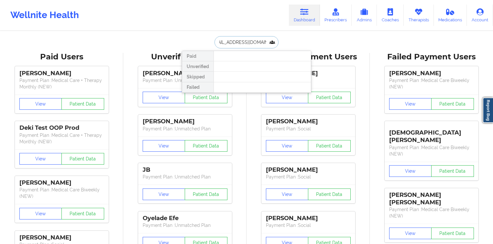
click at [247, 43] on input "amandareed1107@gmail.com" at bounding box center [246, 42] width 64 height 12
drag, startPoint x: 247, startPoint y: 43, endPoint x: 274, endPoint y: 50, distance: 27.4
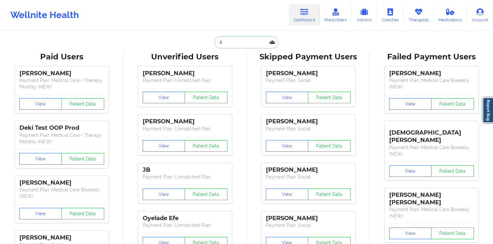
scroll to position [0, 0]
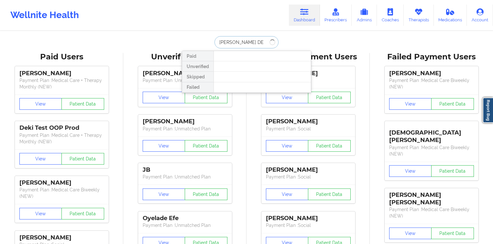
type input "AMANDA D"
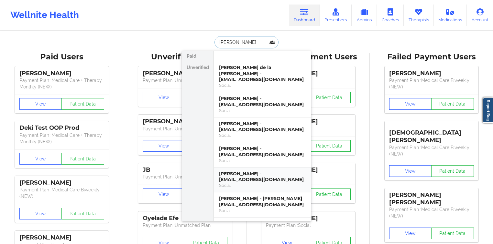
click at [259, 171] on div "Amanda DiPietro - amandadipietro@gmail.com" at bounding box center [262, 177] width 87 height 12
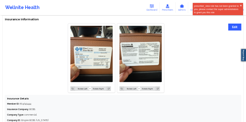
scroll to position [440, 0]
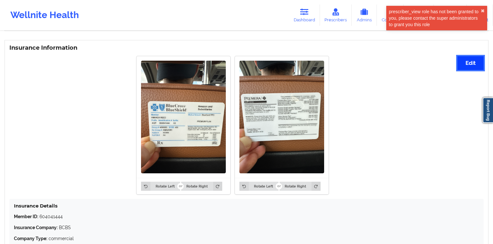
click at [477, 62] on button "Edit" at bounding box center [470, 63] width 26 height 14
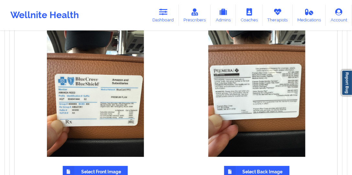
scroll to position [476, 0]
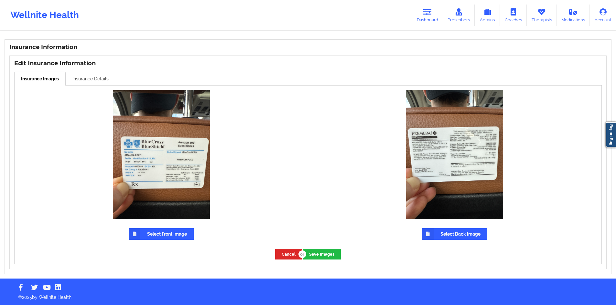
click at [104, 74] on link "Insurance Details" at bounding box center [91, 79] width 50 height 14
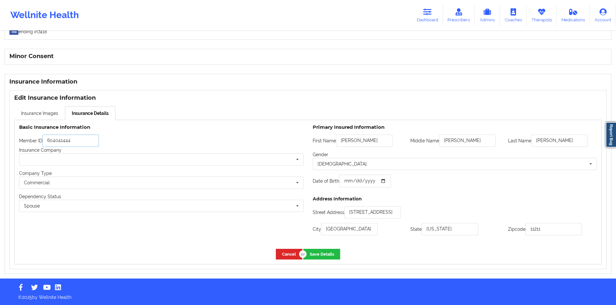
click at [87, 144] on input "604041444" at bounding box center [70, 141] width 57 height 12
paste input "AQT"
type input "AQT604041444"
click at [103, 163] on input "text" at bounding box center [162, 160] width 284 height 12
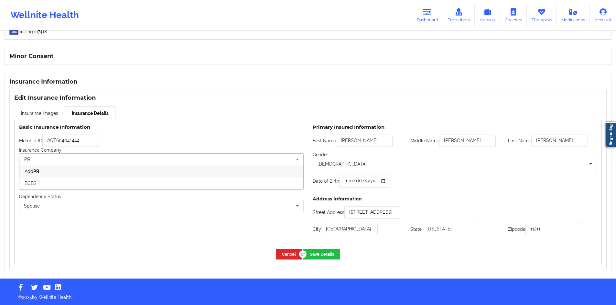
type input "P"
click at [89, 171] on div "BCBS" at bounding box center [161, 171] width 284 height 12
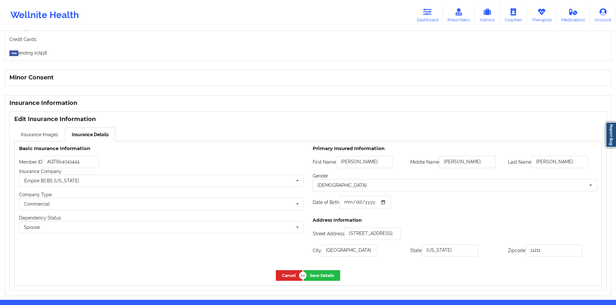
scroll to position [373, 0]
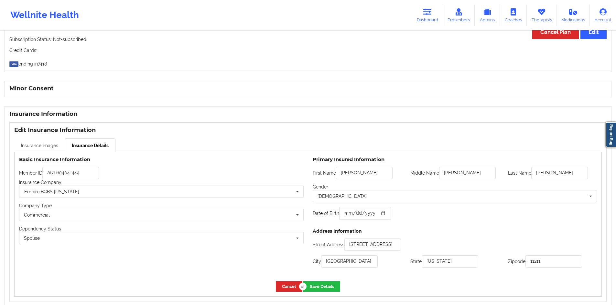
click at [48, 145] on link "Insurance Images" at bounding box center [39, 146] width 51 height 14
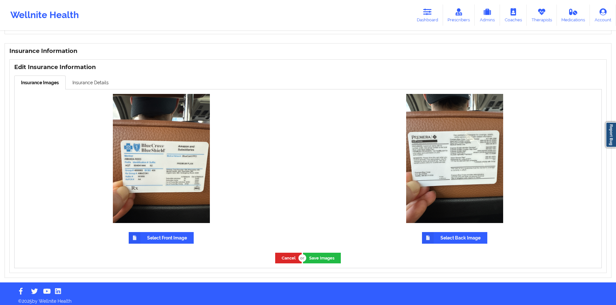
scroll to position [438, 0]
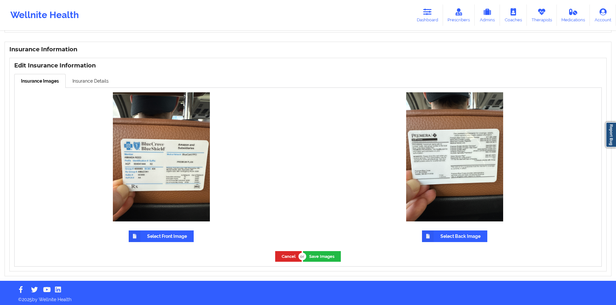
click at [167, 232] on label "Select Front Image" at bounding box center [161, 237] width 65 height 12
click at [0, 0] on input "Select Front Image" at bounding box center [0, 0] width 0 height 0
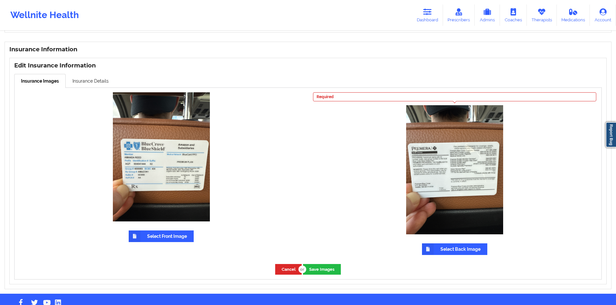
click at [471, 253] on label "Select Back Image" at bounding box center [454, 250] width 65 height 12
click at [0, 0] on input "Select Back Image" at bounding box center [0, 0] width 0 height 0
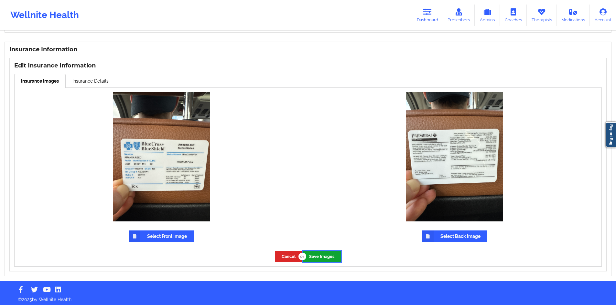
click at [318, 251] on button "Save Images" at bounding box center [322, 256] width 38 height 11
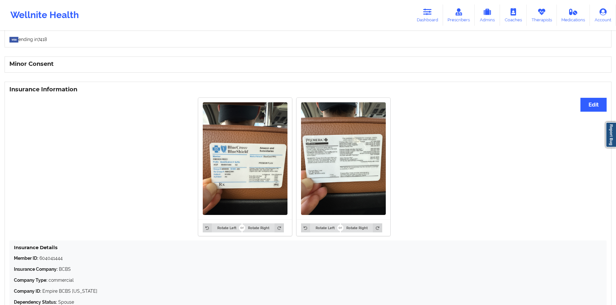
scroll to position [397, 0]
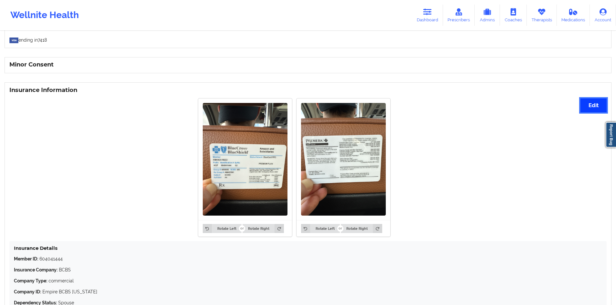
click at [597, 102] on button "Edit" at bounding box center [593, 106] width 26 height 14
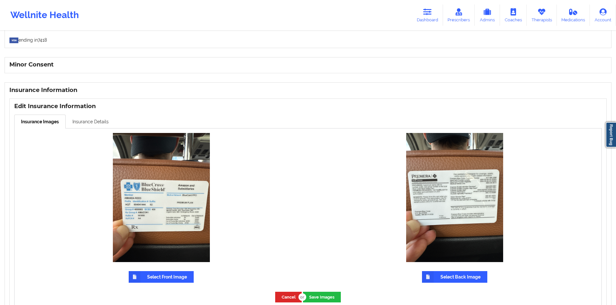
click at [93, 127] on link "Insurance Details" at bounding box center [91, 122] width 50 height 14
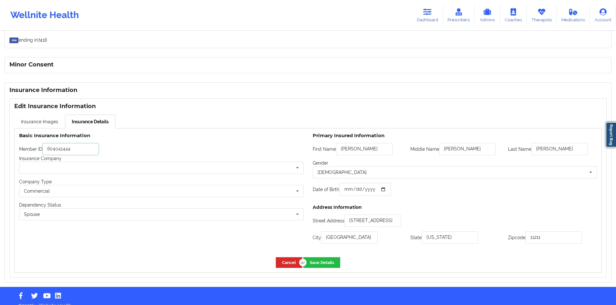
click at [91, 152] on input "604041444" at bounding box center [70, 149] width 57 height 12
paste input "AQT"
type input "AQT604041444"
click at [316, 260] on button "Save Details" at bounding box center [321, 263] width 37 height 11
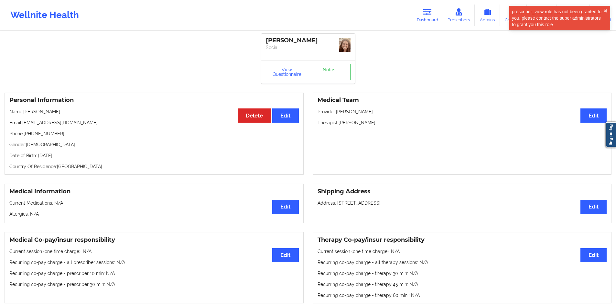
scroll to position [0, 0]
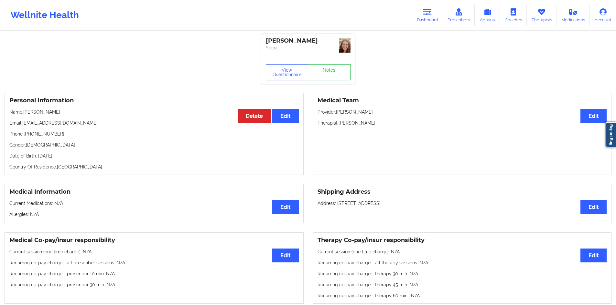
click at [55, 128] on div "Personal Information Edit Delete Name: Amanda DiPietro Email: amandadipietro@gm…" at bounding box center [154, 134] width 299 height 82
click at [72, 123] on p "Email: amandadipietro@gmail.com" at bounding box center [153, 123] width 289 height 6
drag, startPoint x: 72, startPoint y: 123, endPoint x: 39, endPoint y: 120, distance: 33.1
click at [39, 120] on p "Email: amandadipietro@gmail.com" at bounding box center [153, 123] width 289 height 6
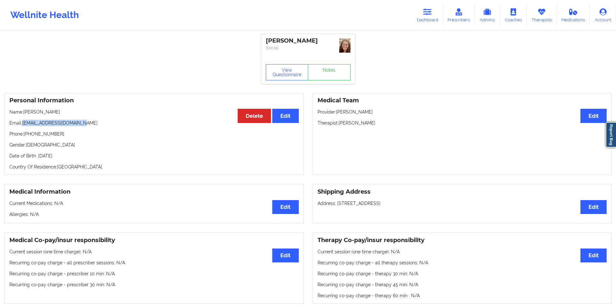
copy p "amandadipietro@gmail.com"
click at [414, 10] on link "Dashboard" at bounding box center [427, 15] width 31 height 21
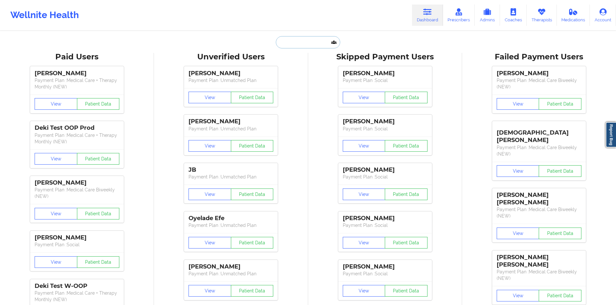
click at [331, 39] on input "text" at bounding box center [308, 42] width 64 height 12
paste input "amandadipietro@gmail.com"
type input "amandadipietro@gmail.com"
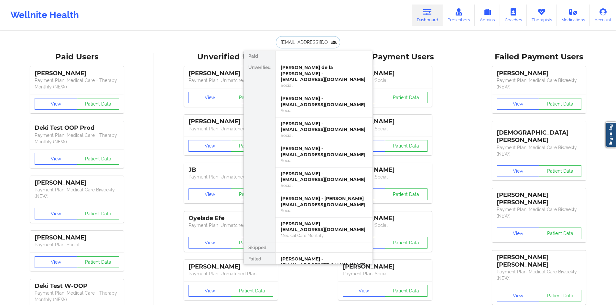
scroll to position [0, 8]
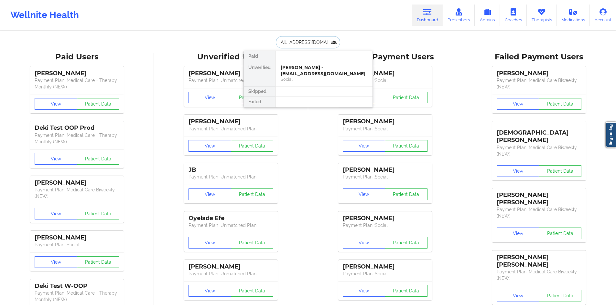
click at [316, 68] on div "Amanda DiPietro - amandadipietro@gmail.com" at bounding box center [324, 71] width 87 height 12
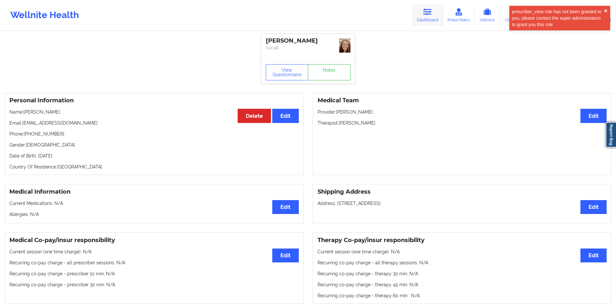
drag, startPoint x: 412, startPoint y: 22, endPoint x: 424, endPoint y: 17, distance: 12.4
click at [412, 21] on div "Wellnite Health Dashboard Prescribers Admins Coaches Therapists Medications Acc…" at bounding box center [308, 15] width 616 height 26
click at [424, 17] on link "Dashboard" at bounding box center [427, 15] width 31 height 21
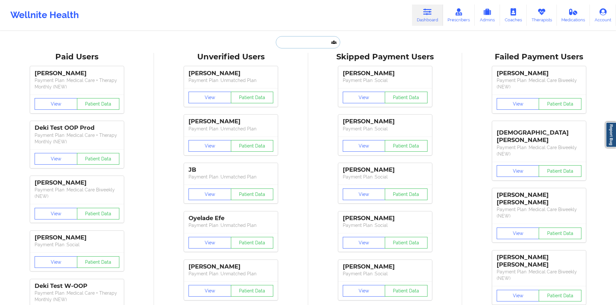
click at [293, 44] on input "text" at bounding box center [308, 42] width 64 height 12
paste input "zacharygrossman1015@gmail.com"
type input "zacharygrossman1015@gmail.com"
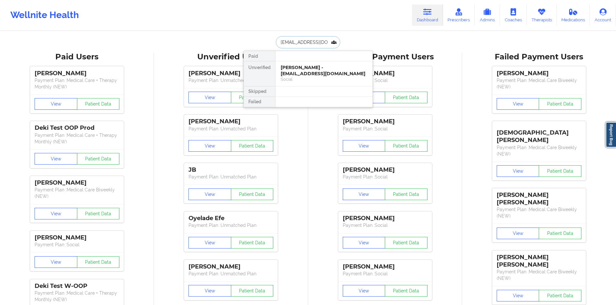
scroll to position [0, 21]
click at [311, 76] on div "Zachary Grossman - zacharygrossman1015@gmail.com" at bounding box center [324, 71] width 87 height 12
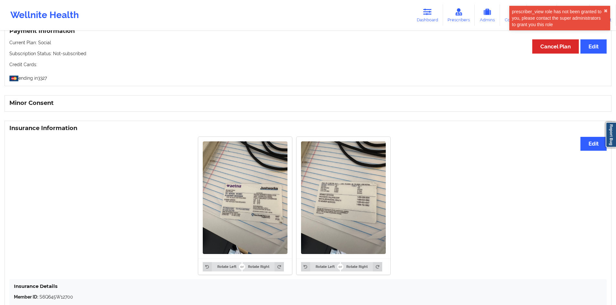
scroll to position [420, 0]
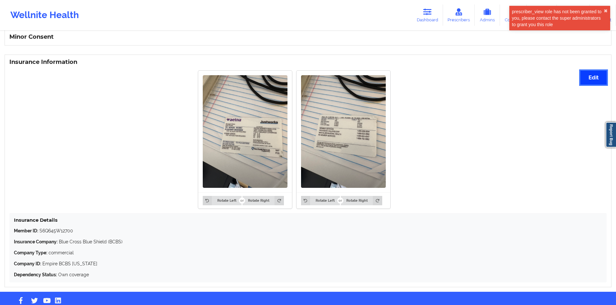
click at [595, 81] on button "Edit" at bounding box center [593, 78] width 26 height 14
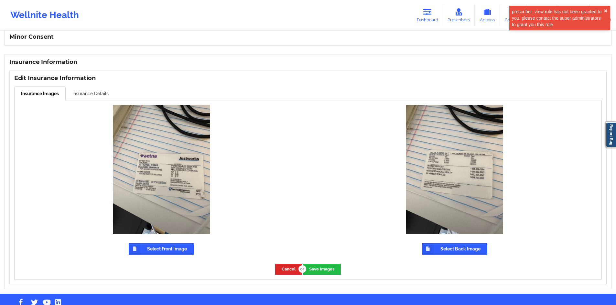
click at [157, 250] on label "Select Front Image" at bounding box center [161, 249] width 65 height 12
click at [0, 0] on input "Select Front Image" at bounding box center [0, 0] width 0 height 0
